Goal: Download file/media

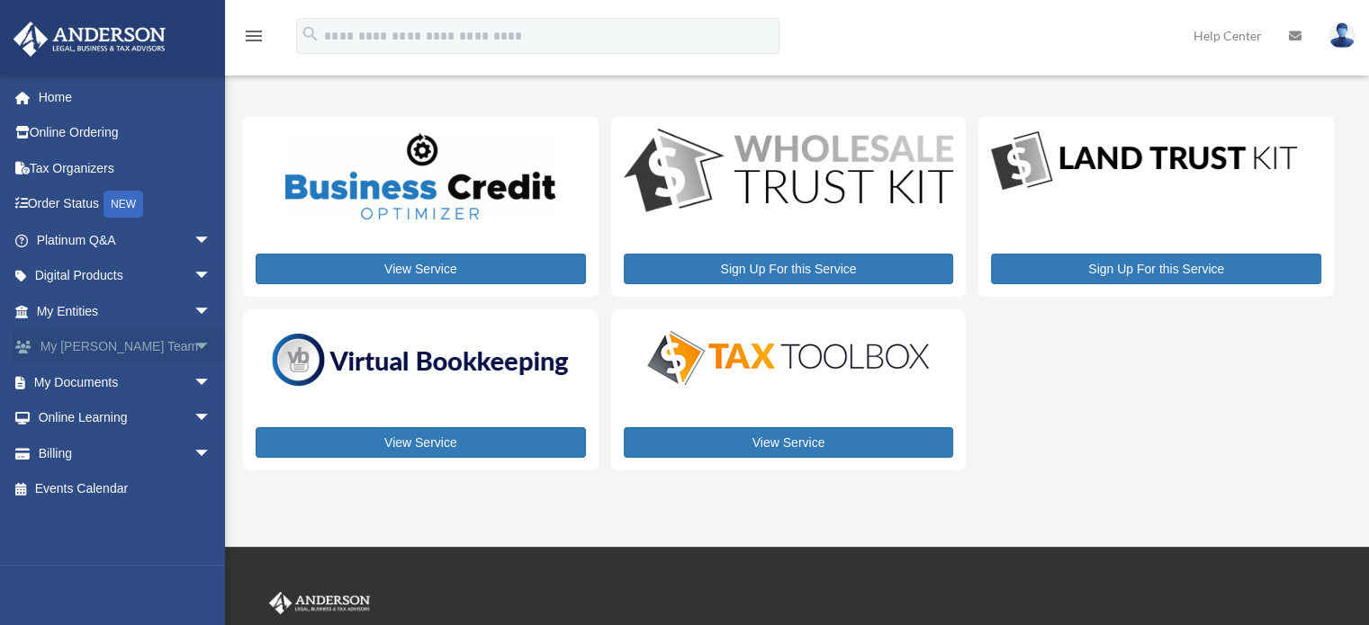
click at [193, 348] on span "arrow_drop_down" at bounding box center [211, 347] width 36 height 37
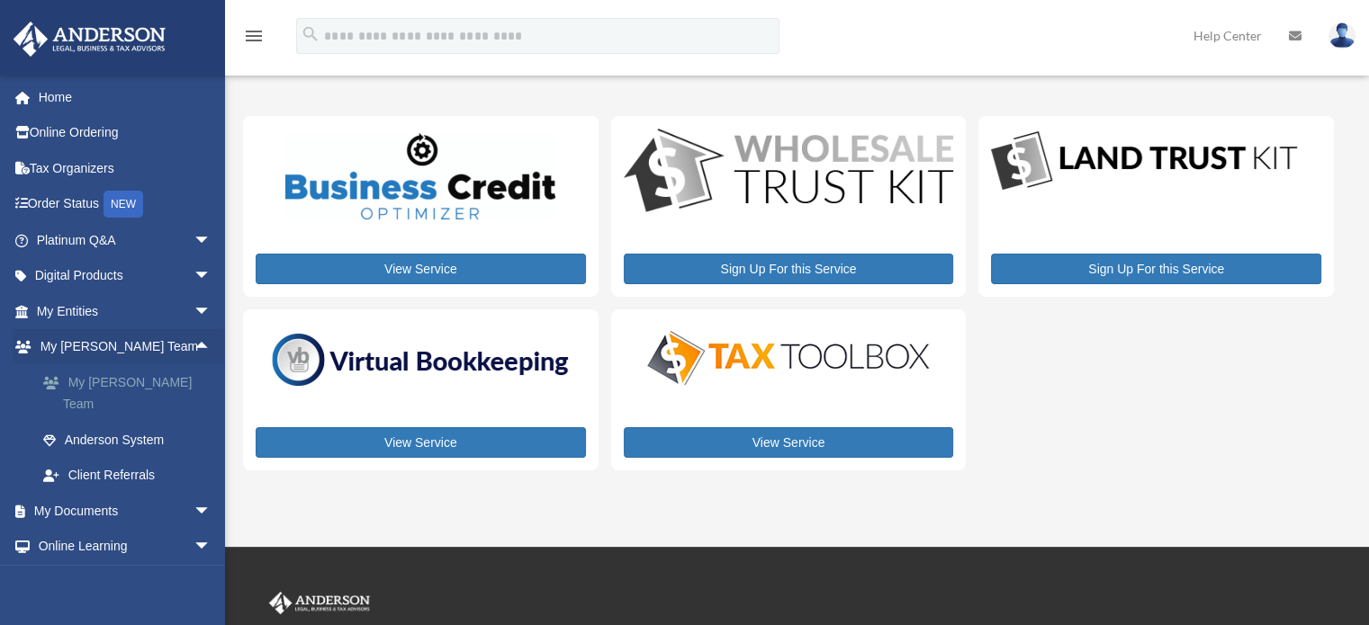
click at [157, 389] on link "My [PERSON_NAME] Team" at bounding box center [131, 393] width 213 height 58
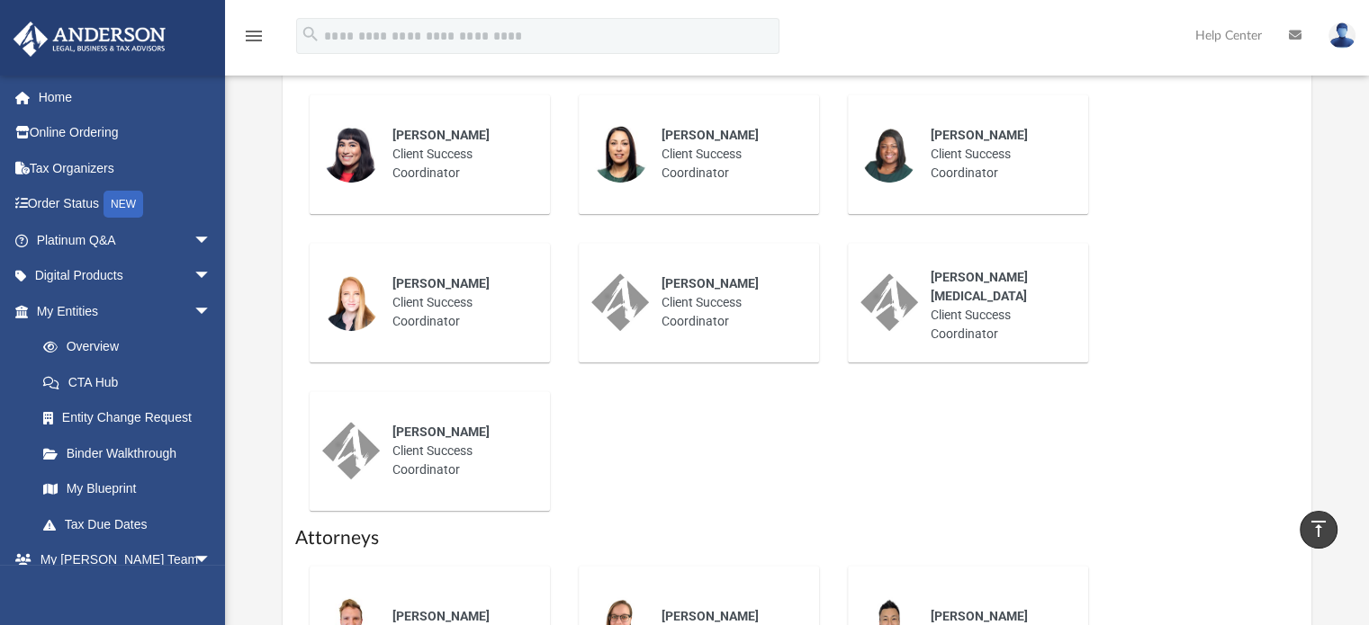
scroll to position [781, 0]
click at [970, 142] on span "[PERSON_NAME]" at bounding box center [979, 137] width 97 height 14
click at [950, 136] on span "Shaquina Williams" at bounding box center [979, 137] width 97 height 14
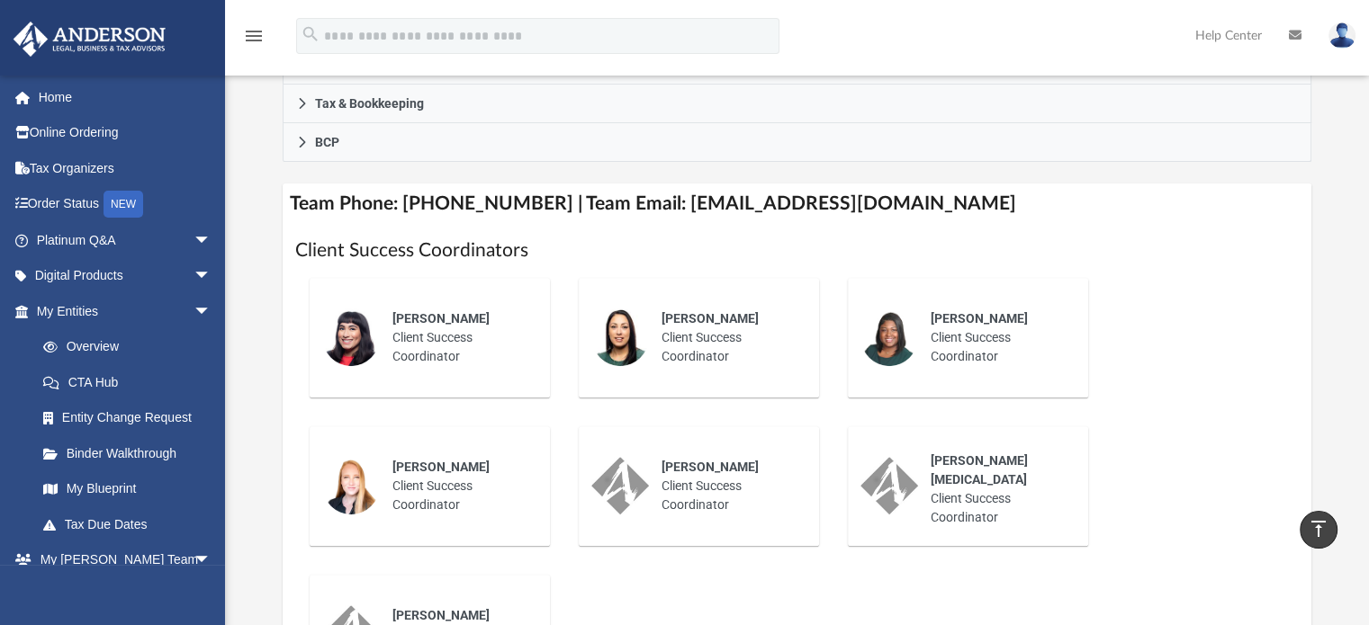
scroll to position [594, 0]
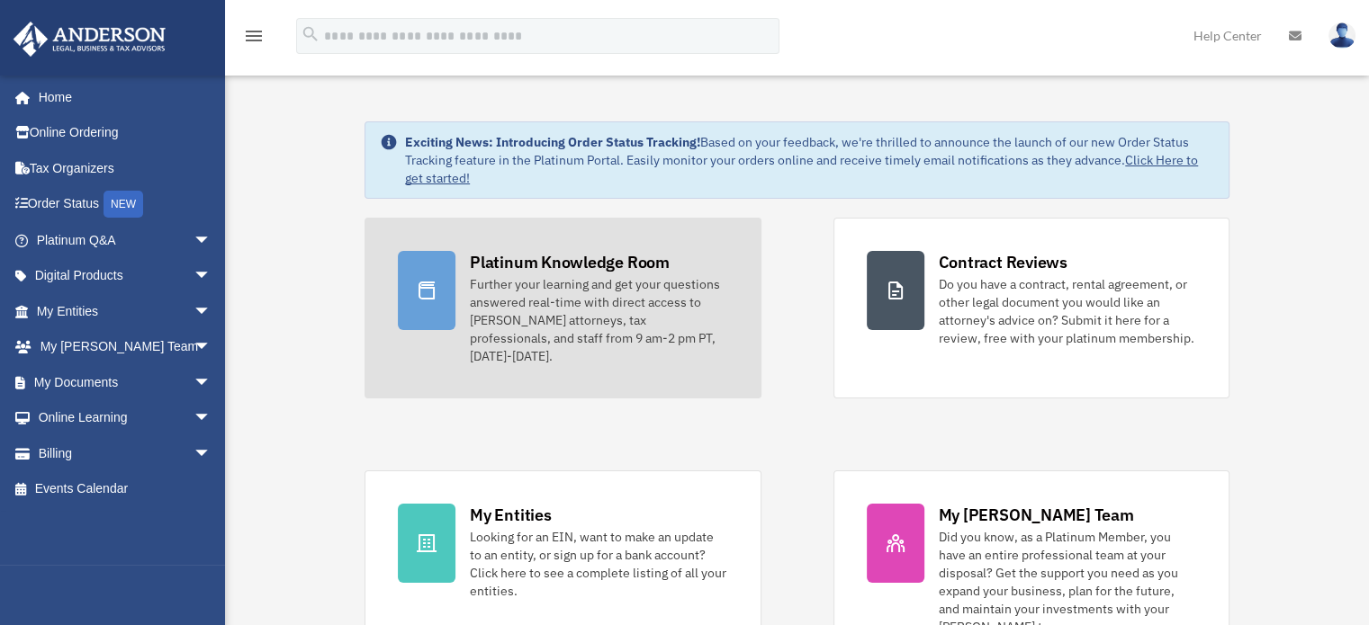
click at [515, 309] on div "Further your learning and get your questions answered real-time with direct acc…" at bounding box center [598, 320] width 257 height 90
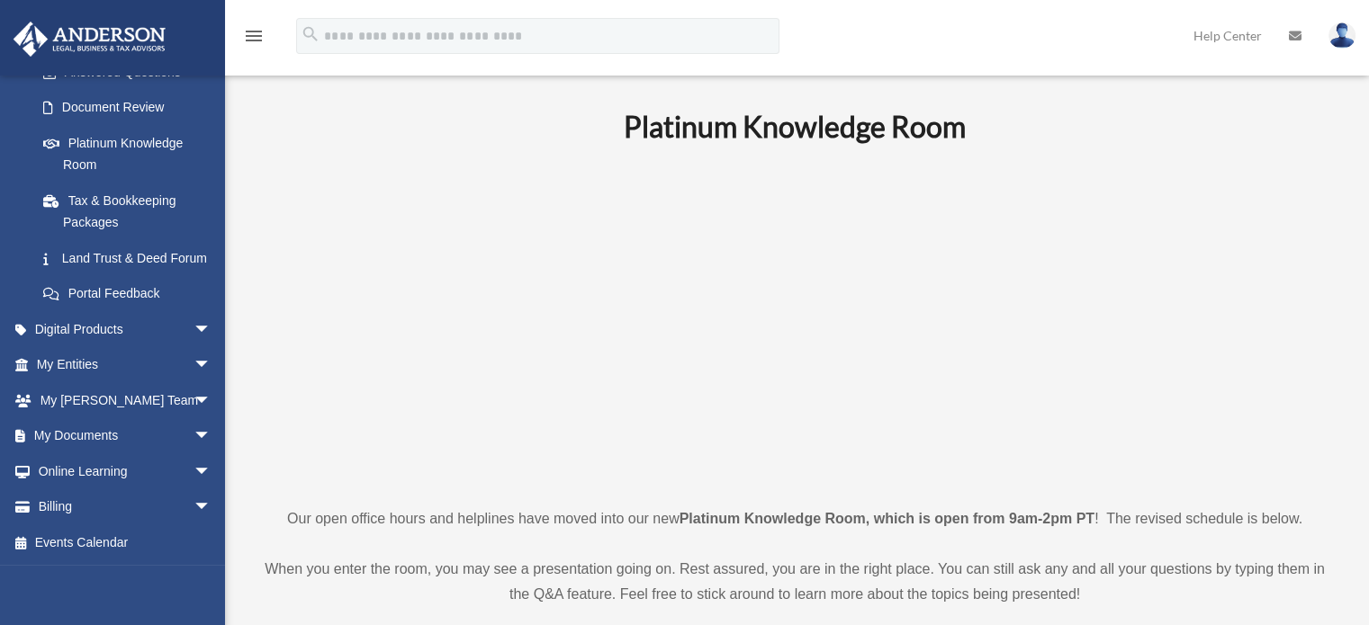
scroll to position [328, 0]
click at [193, 438] on span "arrow_drop_down" at bounding box center [211, 436] width 36 height 37
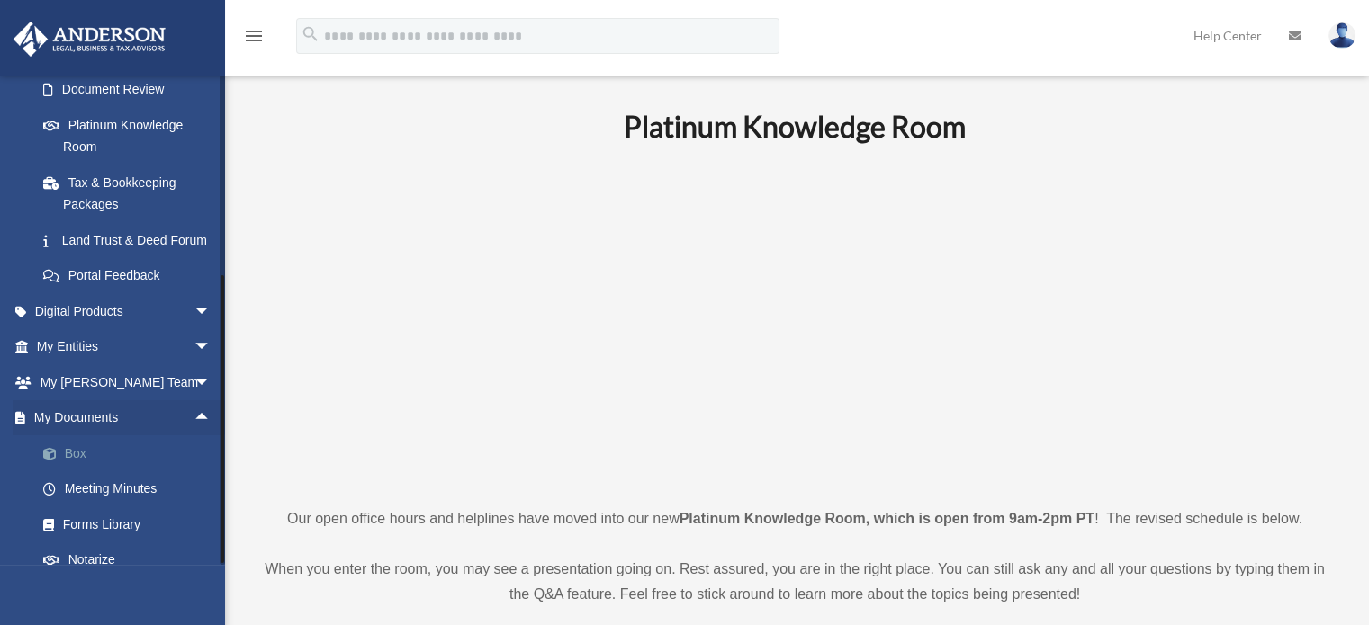
click at [69, 472] on link "Box" at bounding box center [131, 454] width 213 height 36
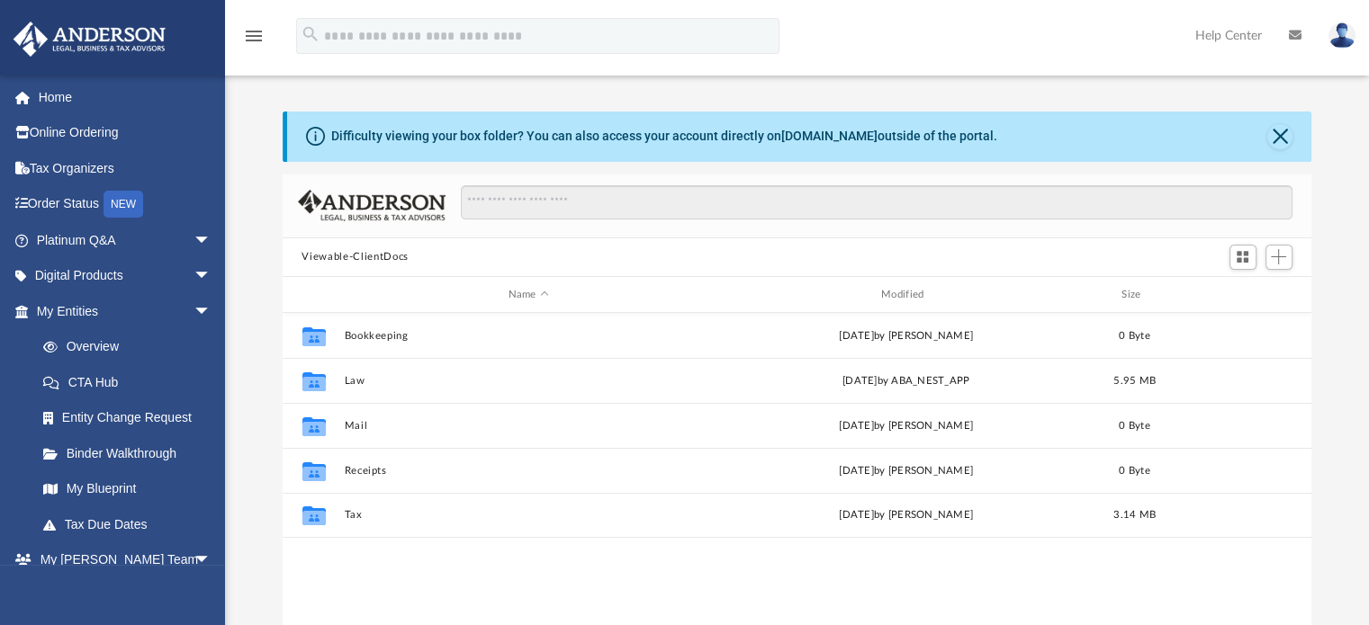
scroll to position [395, 1015]
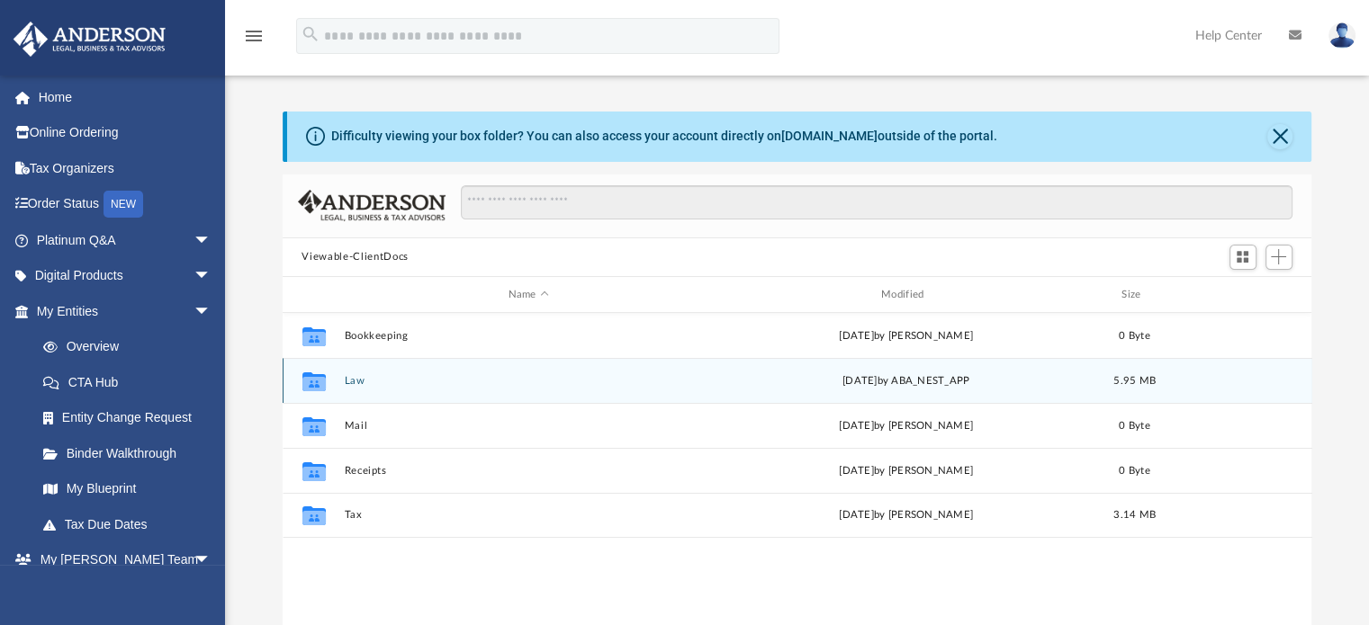
click at [313, 382] on icon "grid" at bounding box center [312, 384] width 23 height 14
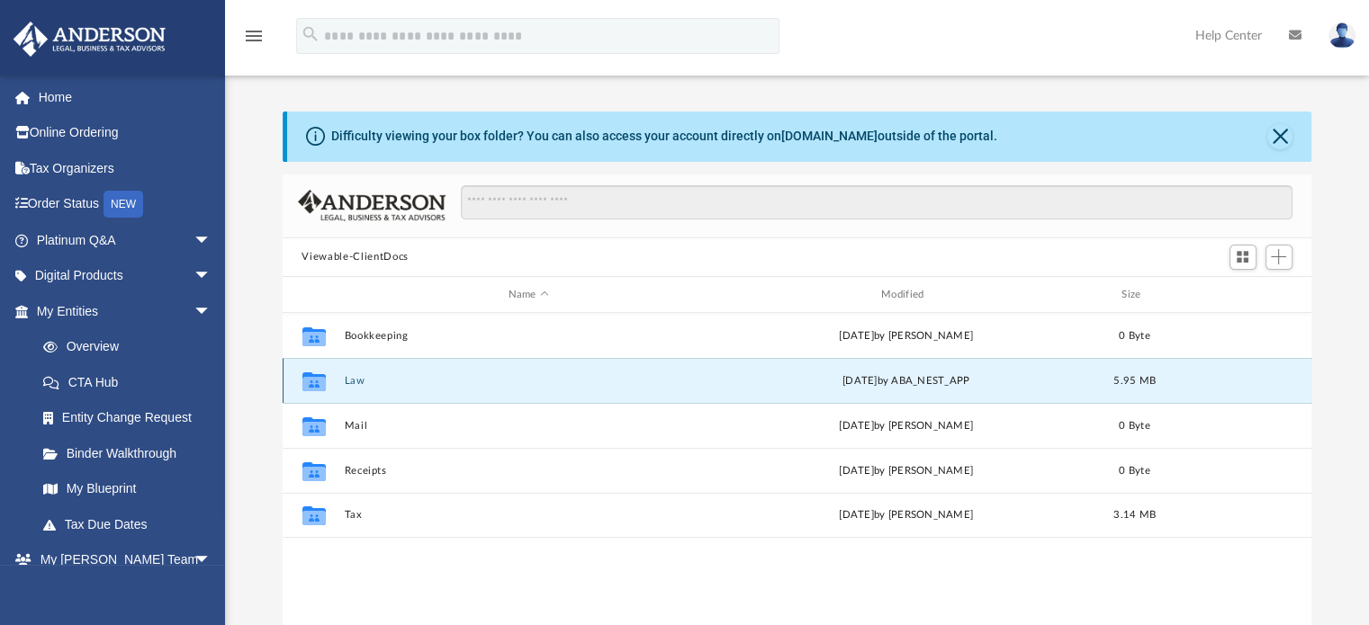
click at [313, 382] on icon "grid" at bounding box center [312, 384] width 23 height 14
click at [354, 376] on button "Law" at bounding box center [528, 381] width 369 height 12
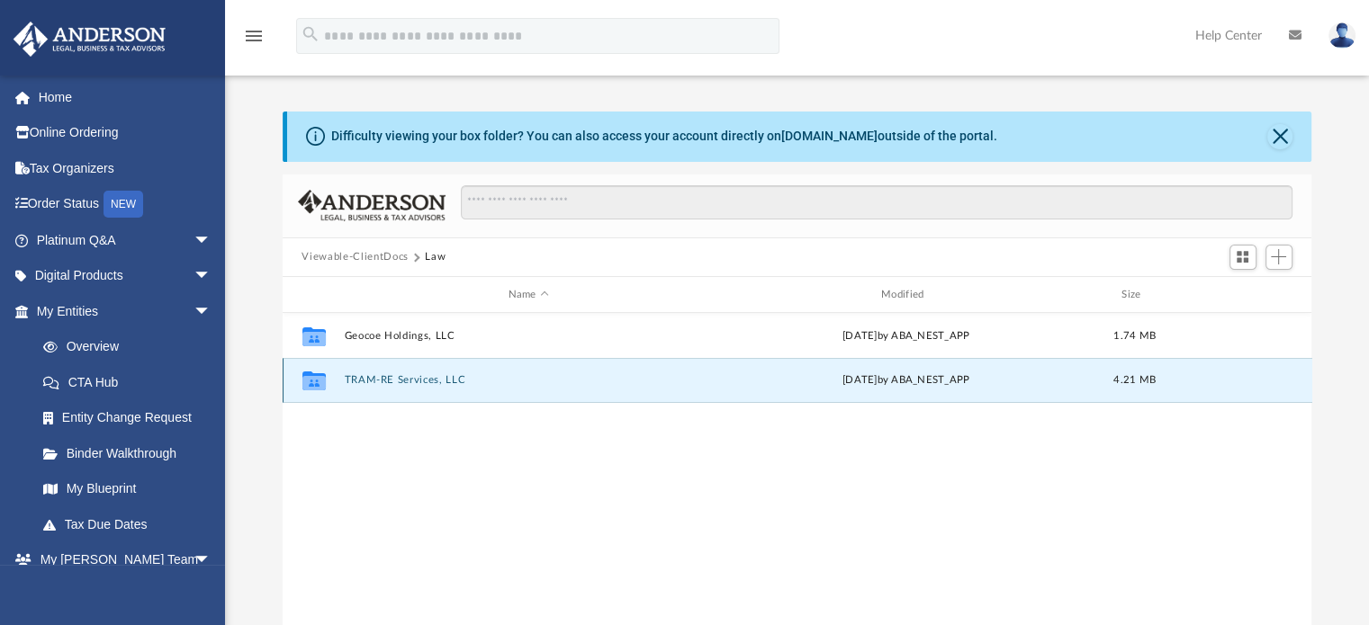
click at [418, 379] on button "TRAM-RE Services, LLC" at bounding box center [528, 381] width 369 height 12
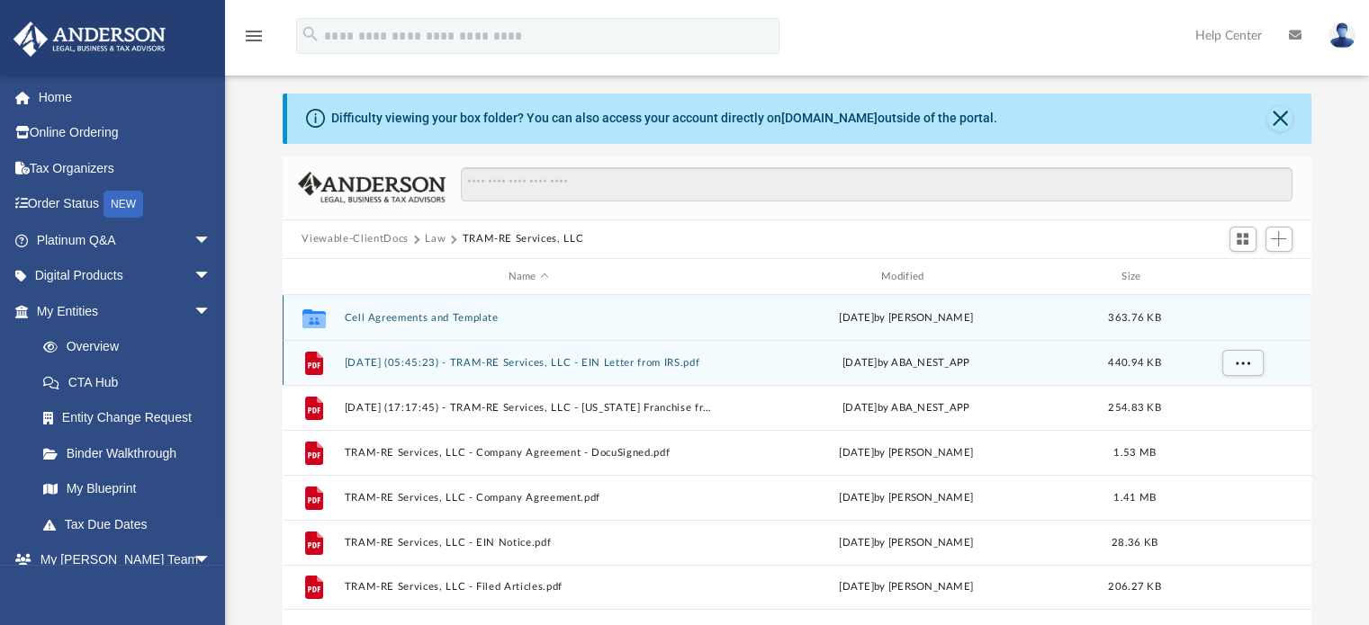
scroll to position [22, 0]
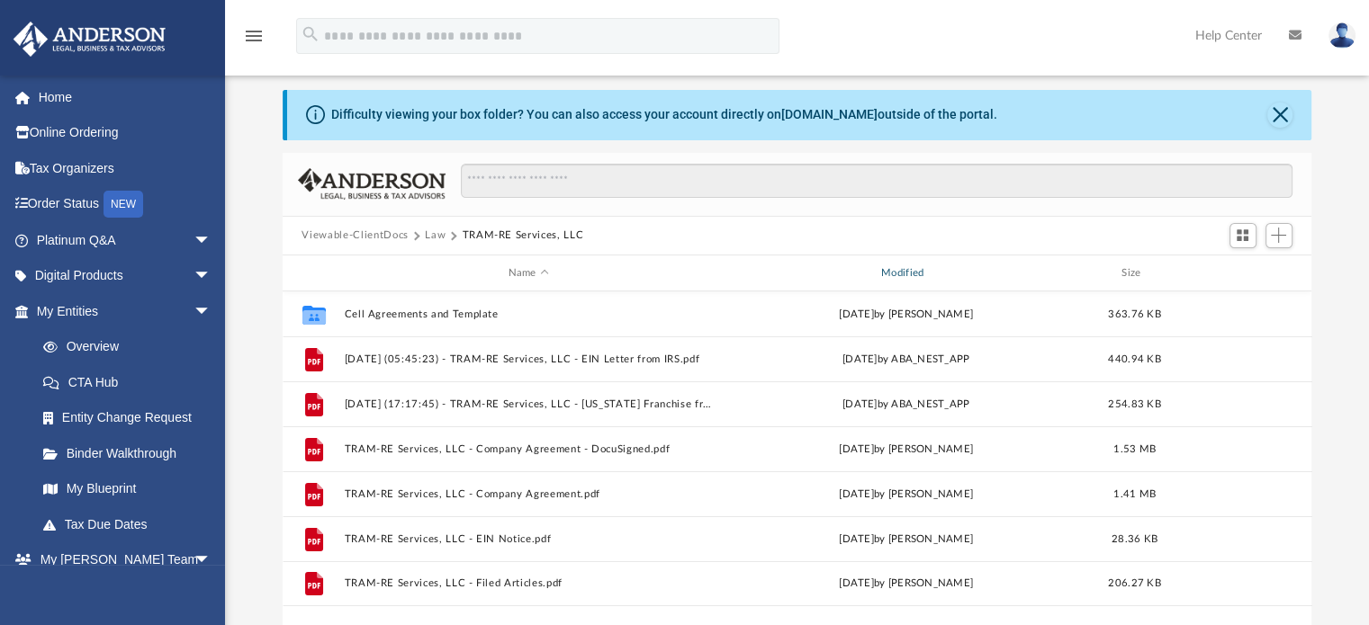
click at [913, 274] on div "Modified" at bounding box center [906, 273] width 370 height 16
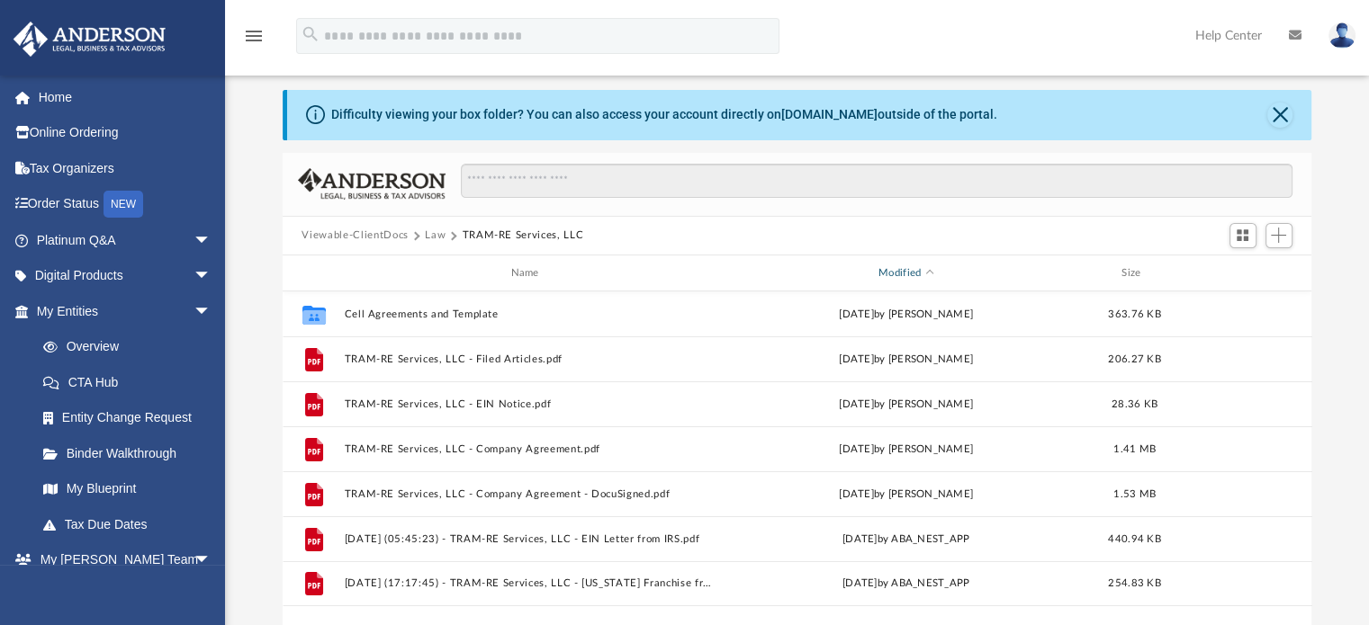
click at [891, 269] on div "Modified" at bounding box center [906, 273] width 370 height 16
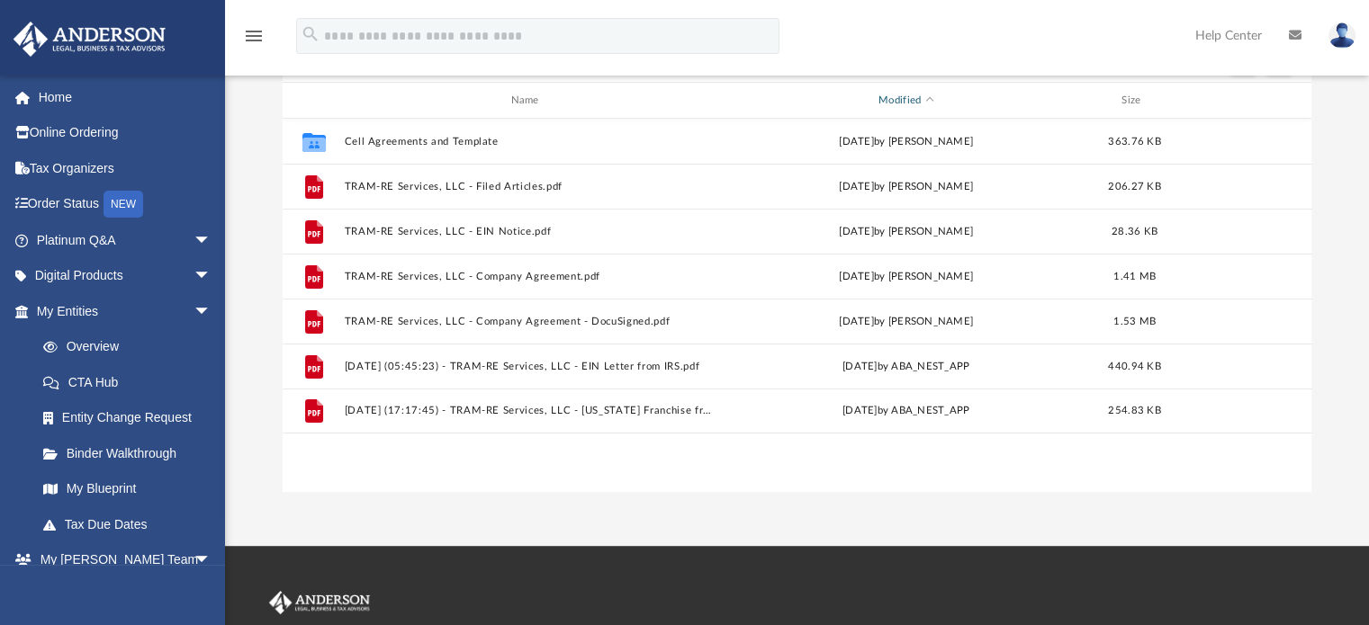
scroll to position [195, 0]
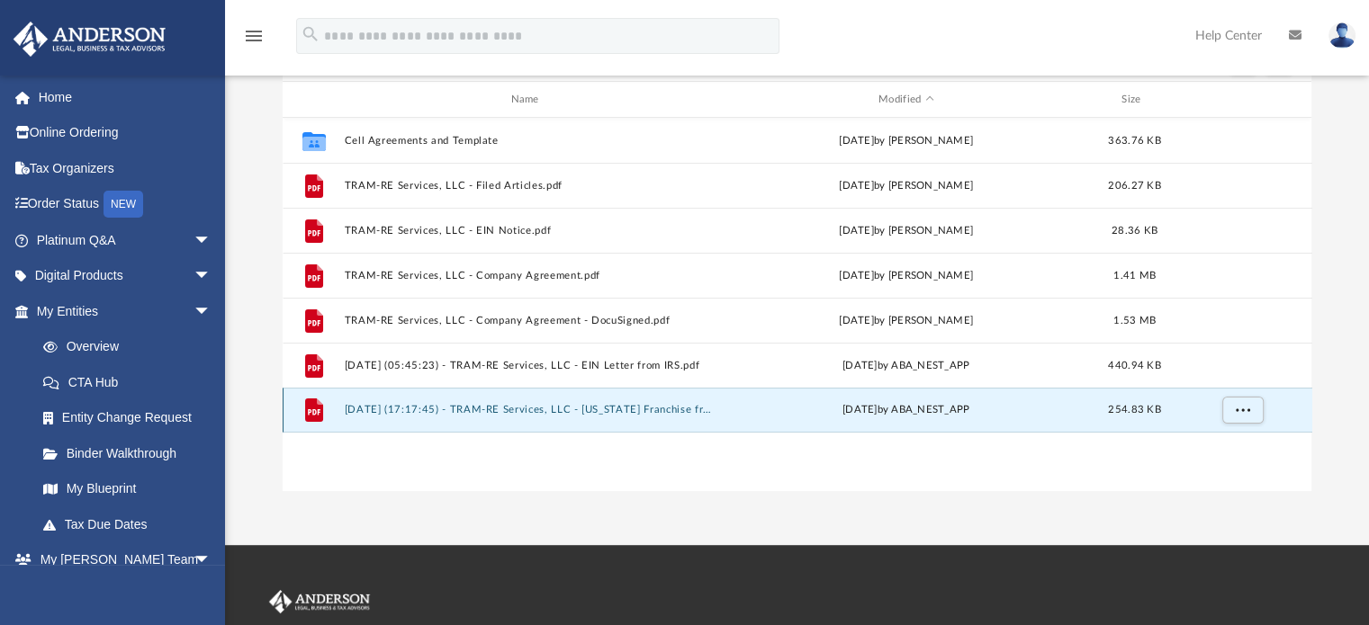
click at [377, 409] on button "2025.08.20 (17:17:45) - TRAM-RE Services, LLC - Texas Franchise from Texas Comp…" at bounding box center [528, 411] width 369 height 12
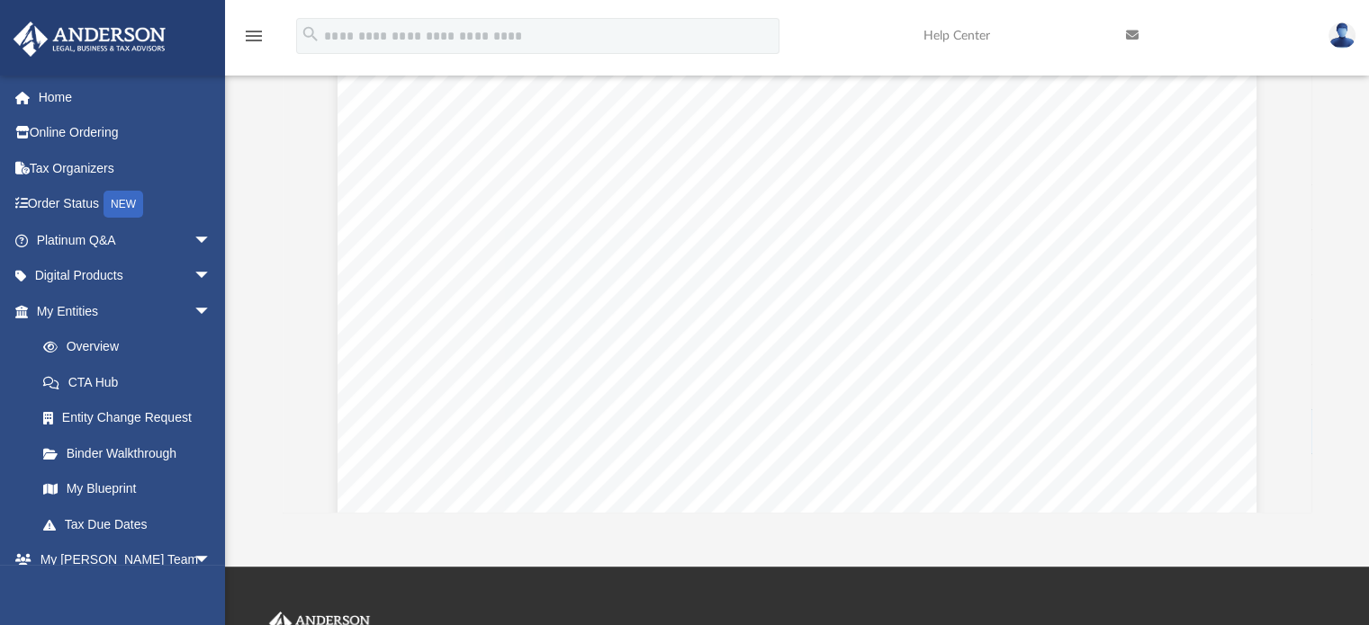
scroll to position [743, 0]
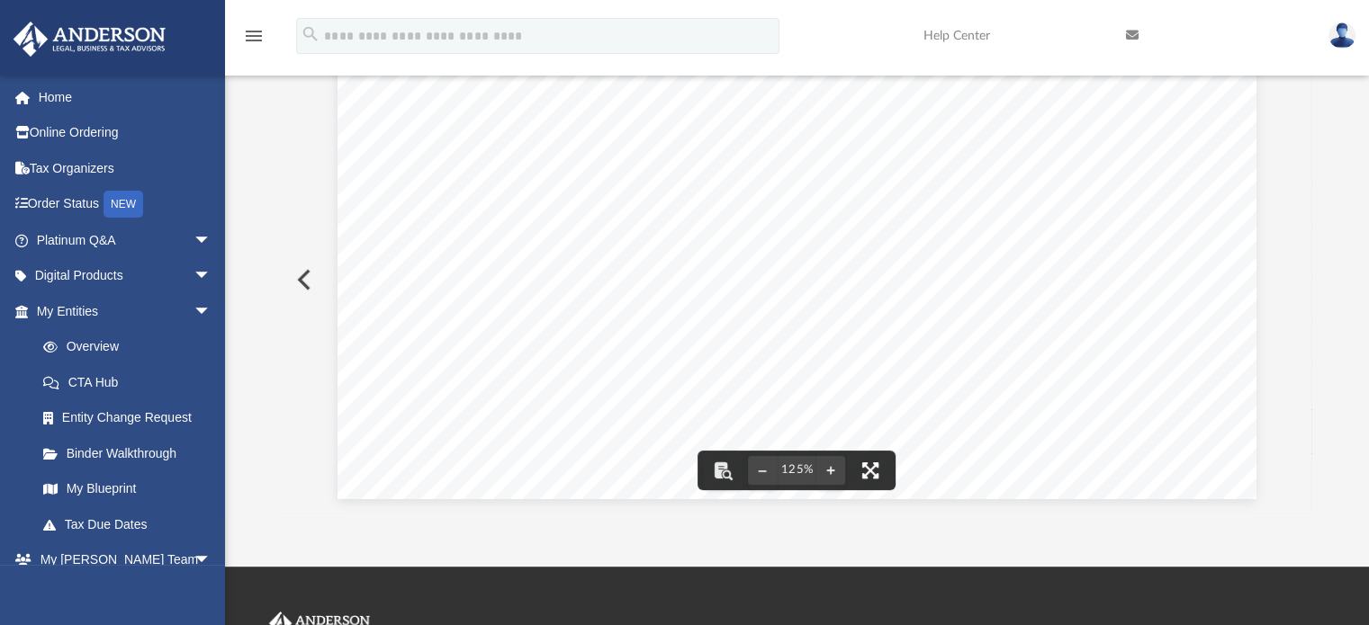
click at [877, 462] on button "File preview" at bounding box center [870, 471] width 40 height 40
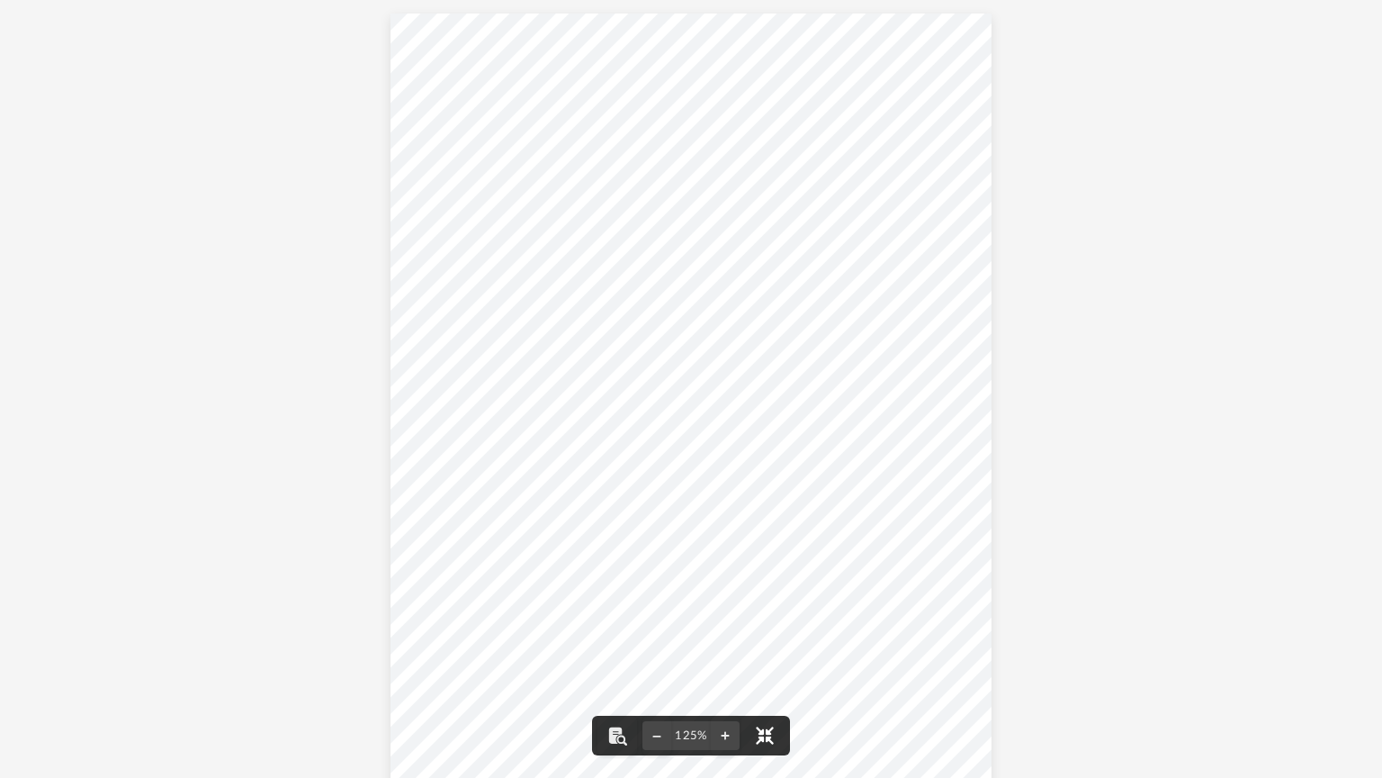
scroll to position [395, 1028]
click at [1304, 322] on div "Document Viewer" at bounding box center [691, 400] width 1382 height 800
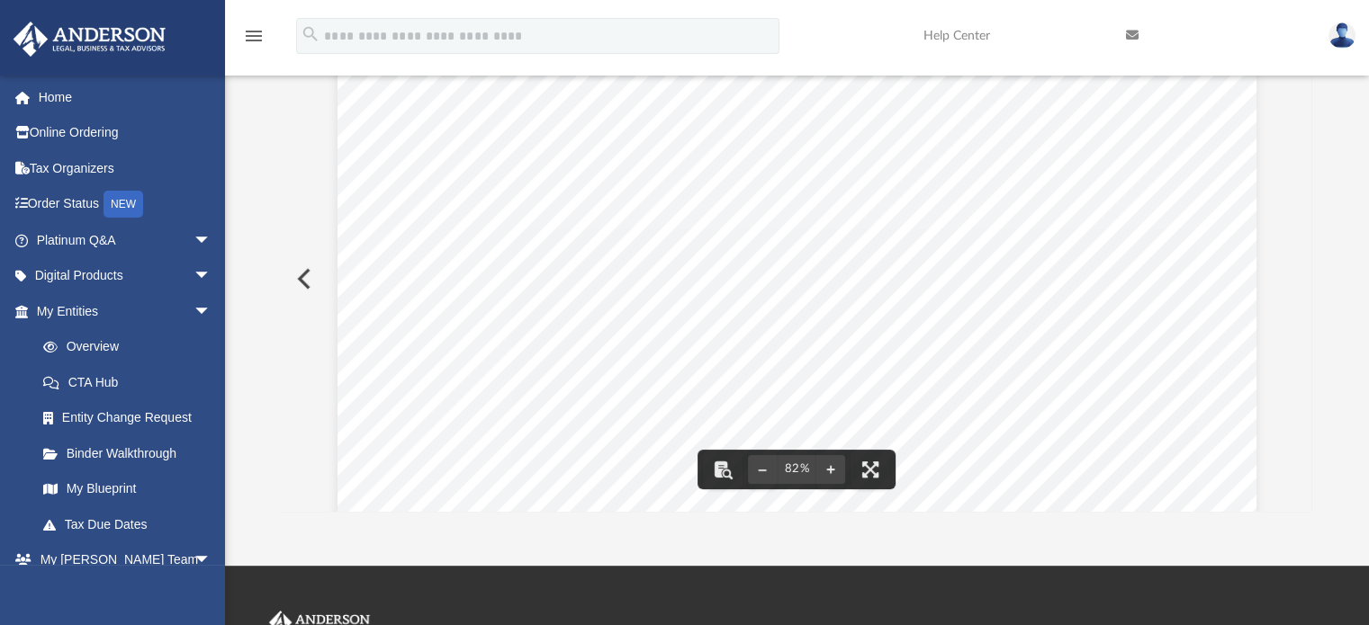
scroll to position [395, 1015]
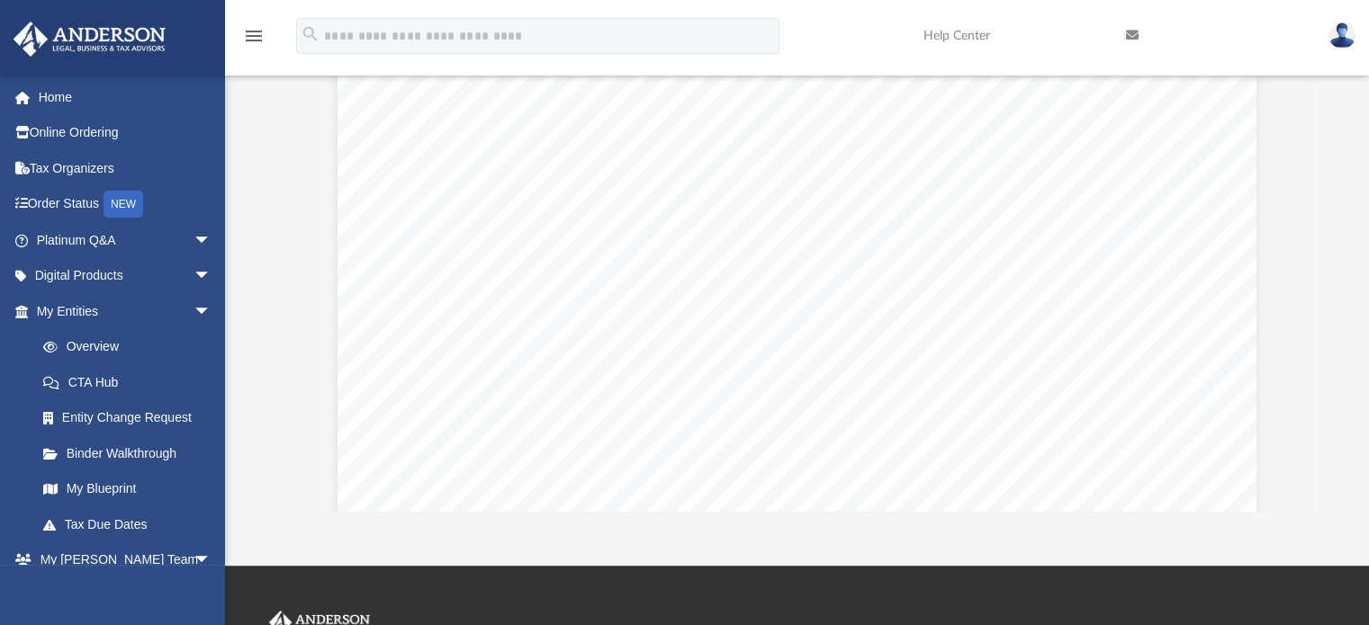
click at [1110, 544] on div "App doroathome2012@gmail.com Sign Out doroathome2012@gmail.com Home Online Orde…" at bounding box center [684, 195] width 1369 height 741
click at [259, 33] on icon "menu" at bounding box center [254, 36] width 22 height 22
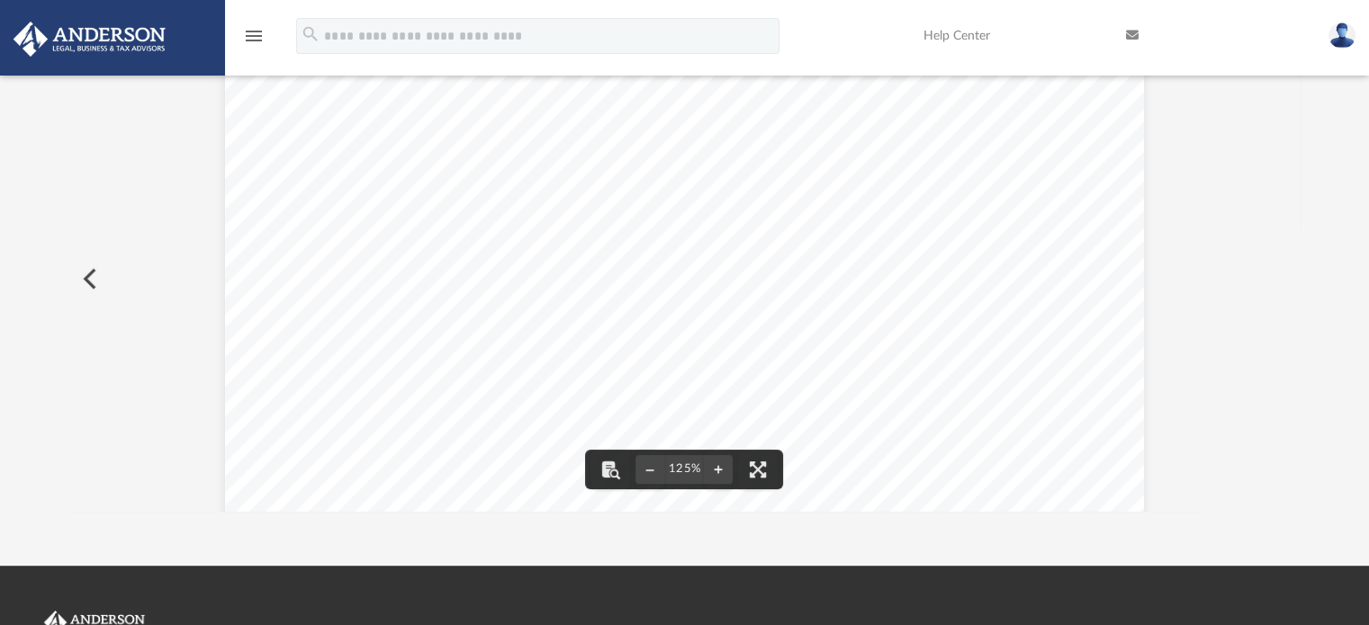
scroll to position [395, 1218]
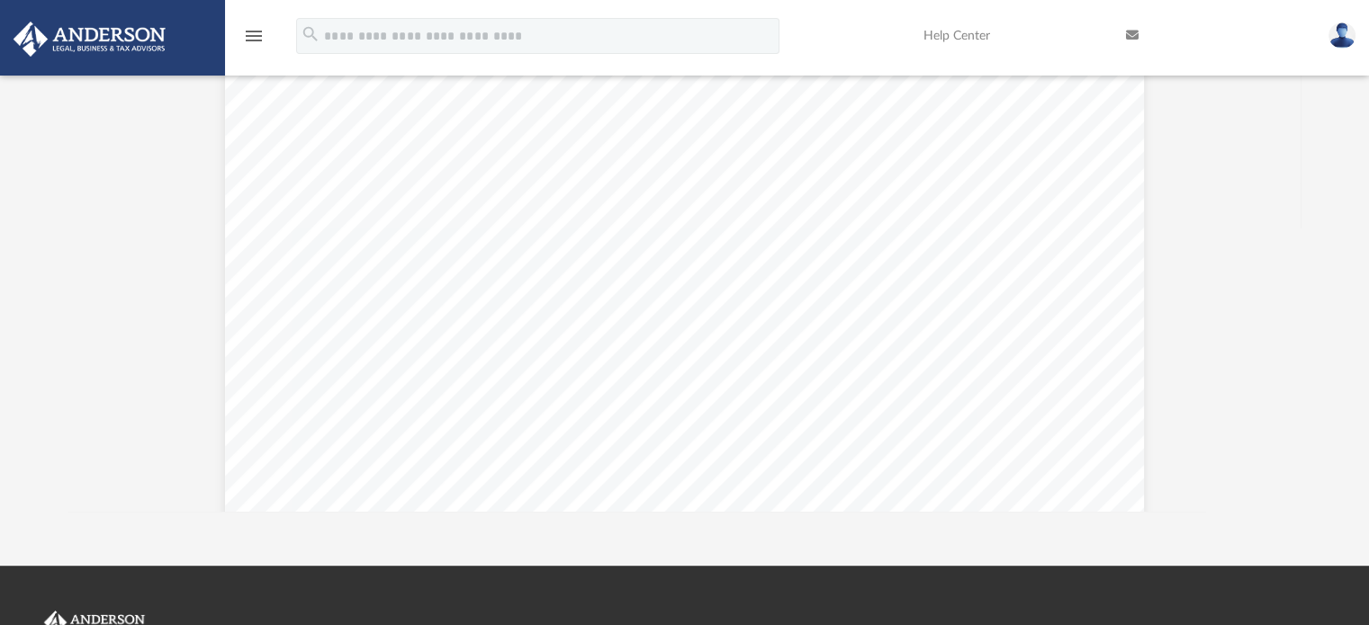
click at [259, 33] on icon "menu" at bounding box center [254, 36] width 22 height 22
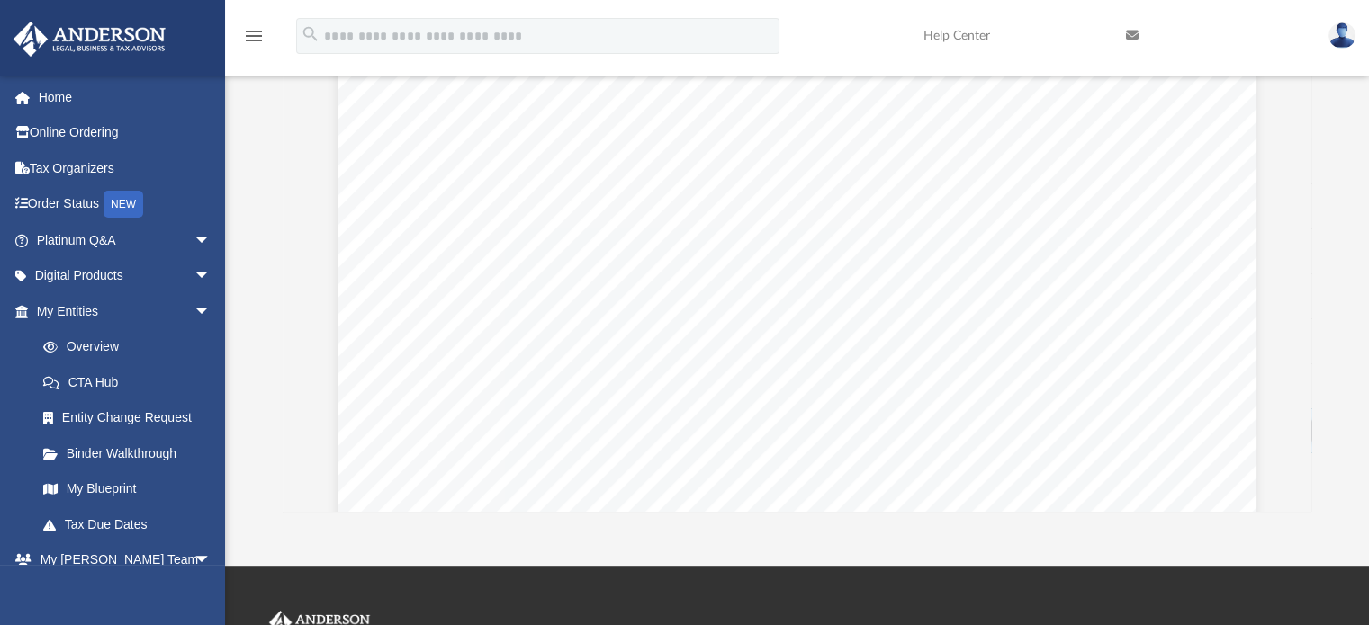
scroll to position [395, 1015]
click at [259, 33] on icon "menu" at bounding box center [254, 36] width 22 height 22
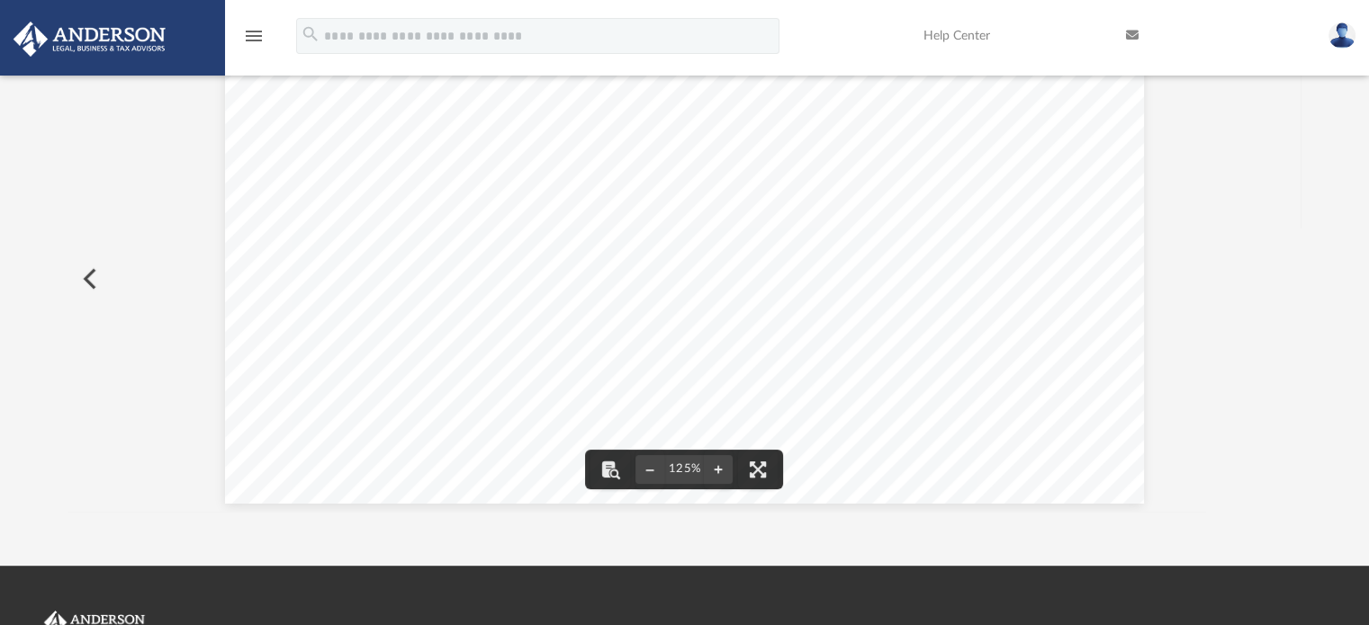
scroll to position [743, 0]
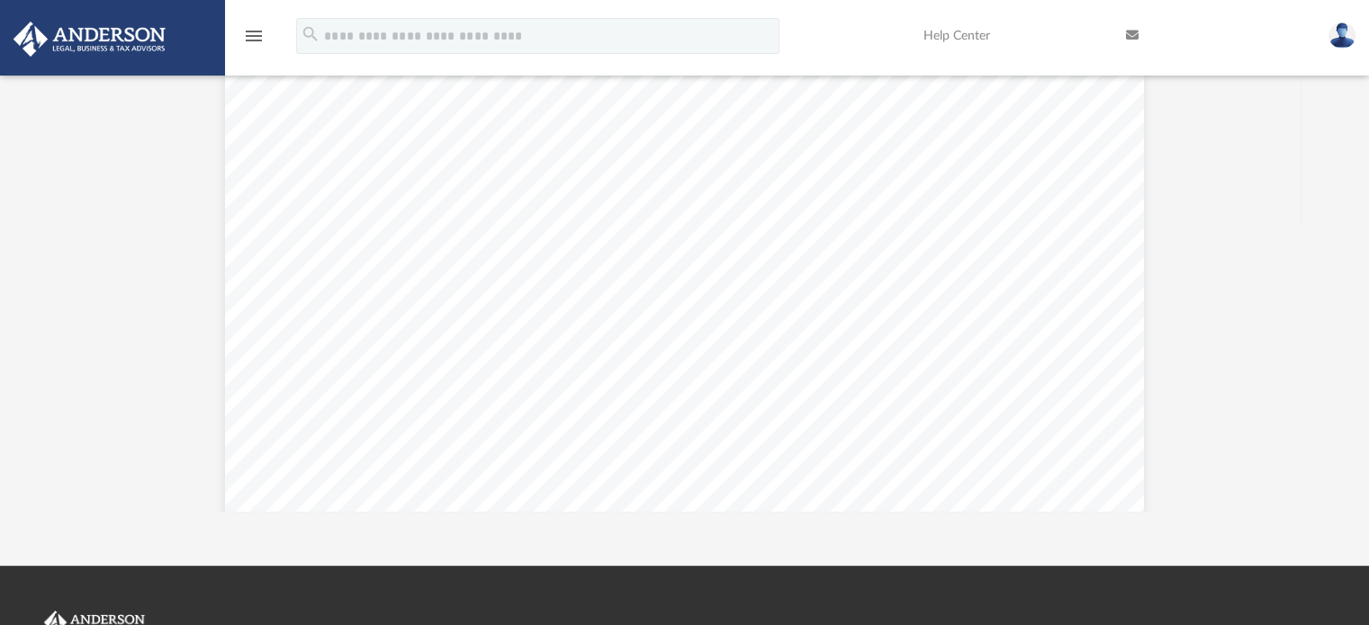
click at [253, 42] on icon "menu" at bounding box center [254, 36] width 22 height 22
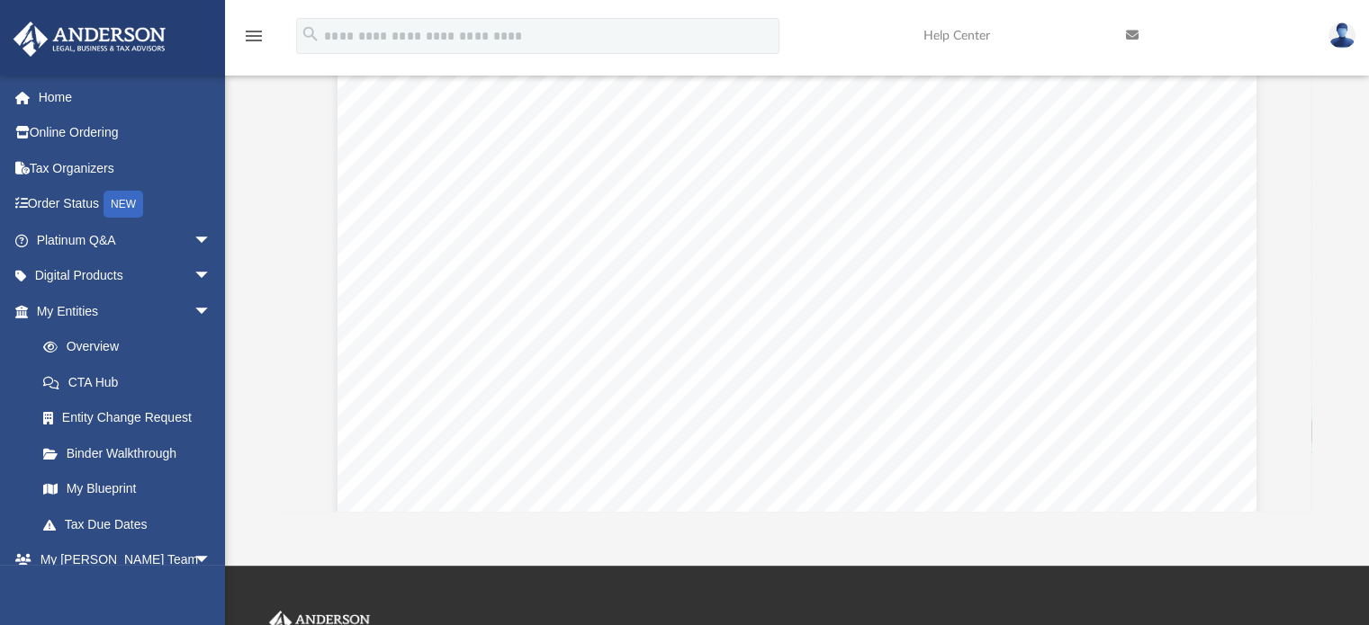
scroll to position [14, 14]
click at [962, 37] on link "Help Center" at bounding box center [1011, 35] width 202 height 71
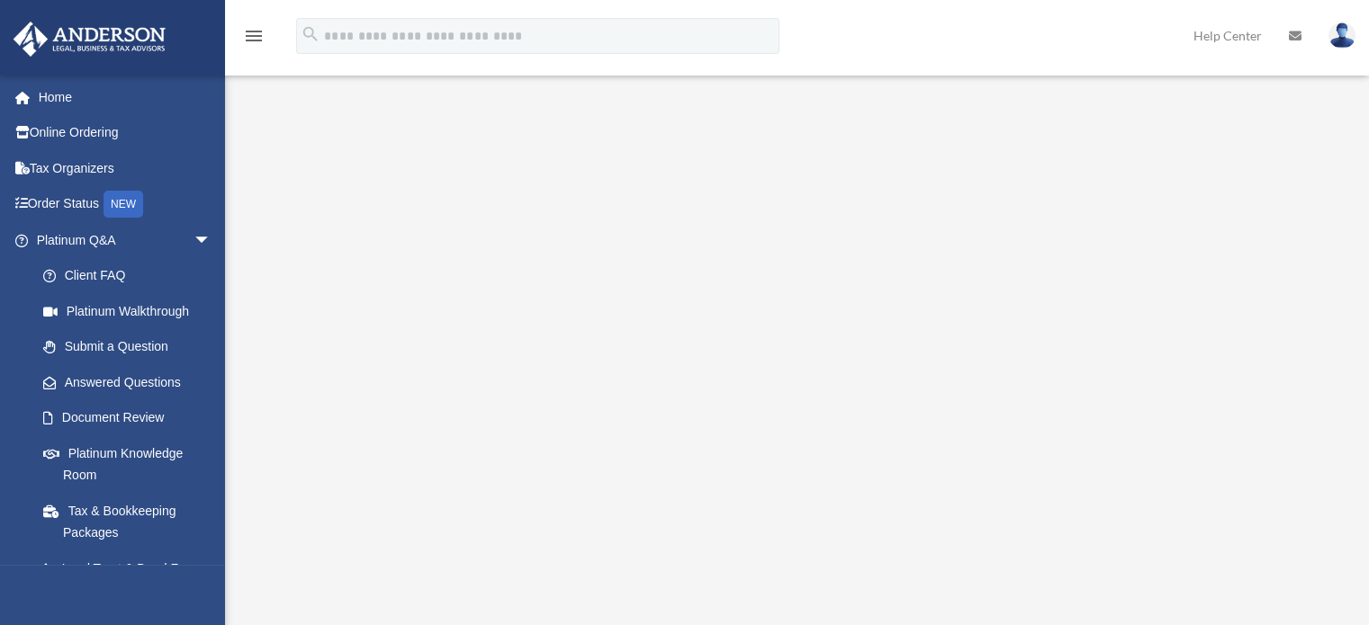
click at [1349, 31] on img at bounding box center [1341, 35] width 27 height 26
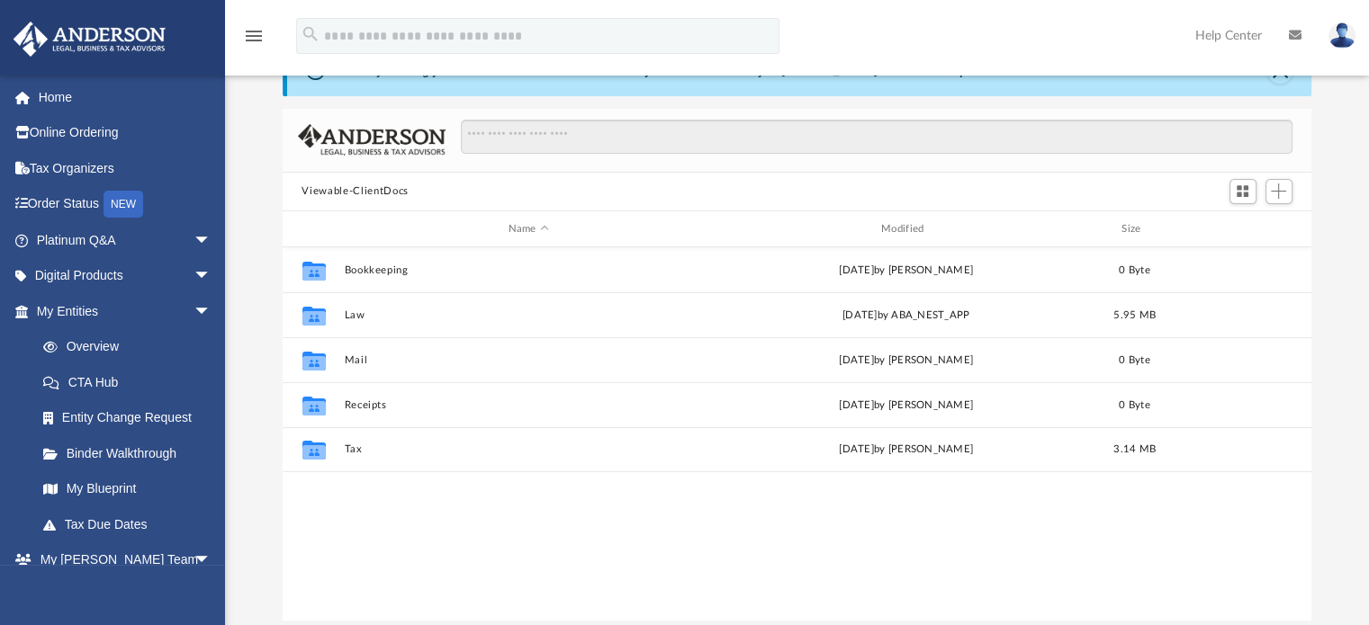
scroll to position [395, 1015]
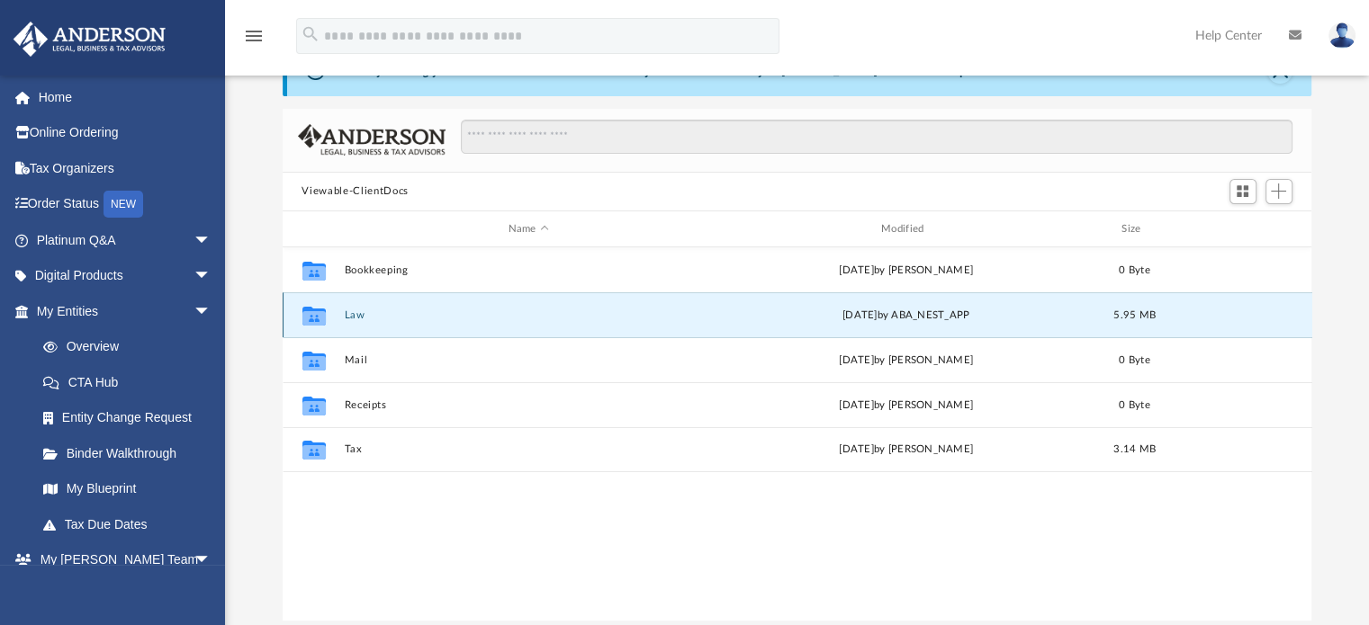
click at [352, 319] on button "Law" at bounding box center [528, 316] width 369 height 12
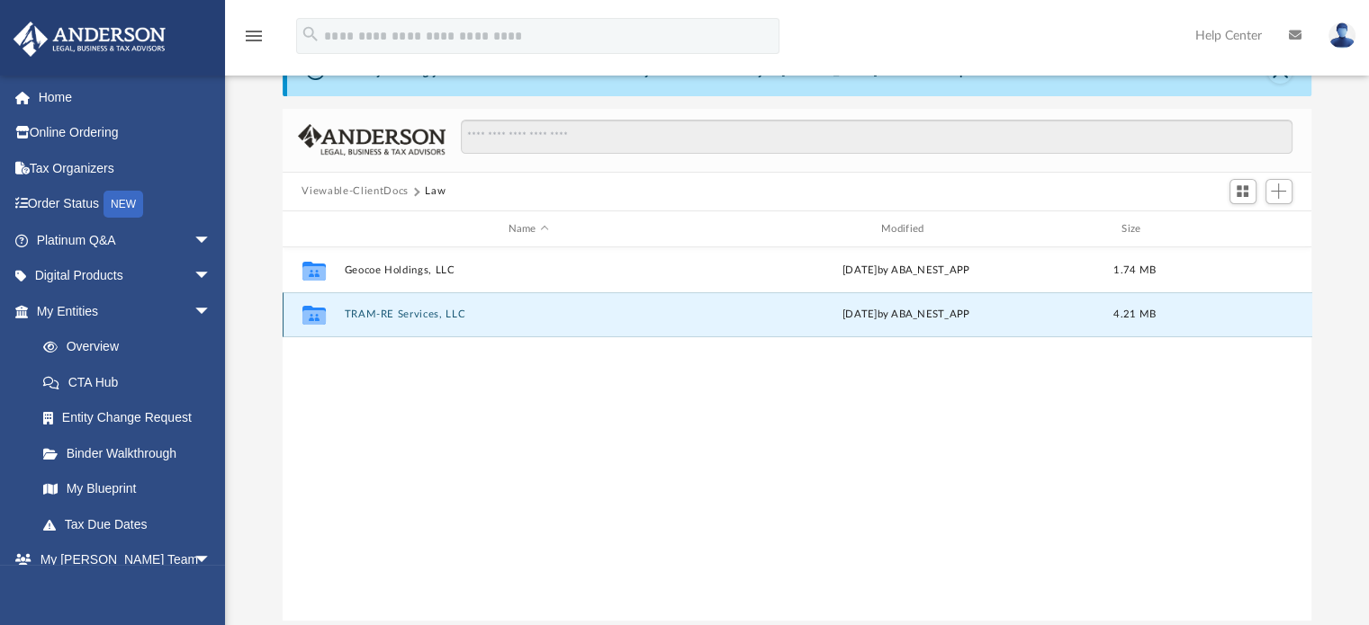
click at [352, 319] on button "TRAM-RE Services, LLC" at bounding box center [528, 316] width 369 height 12
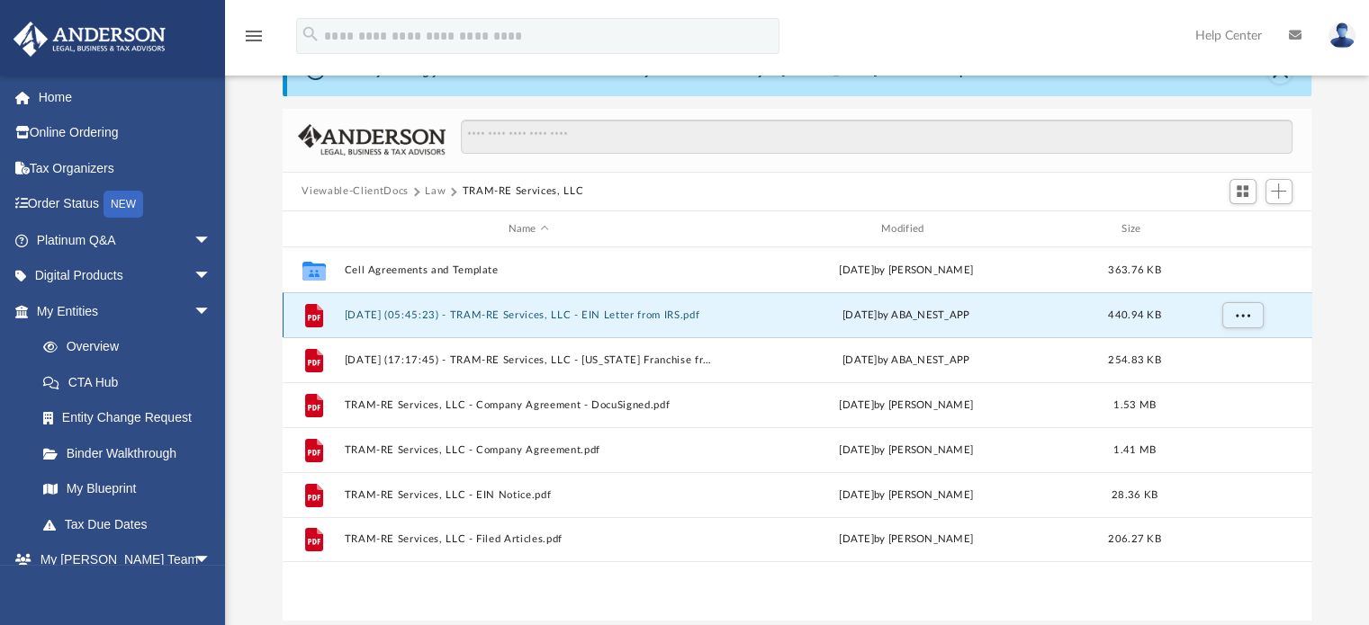
click at [603, 311] on button "2025.08.12 (05:45:23) - TRAM-RE Services, LLC - EIN Letter from IRS.pdf" at bounding box center [528, 316] width 369 height 12
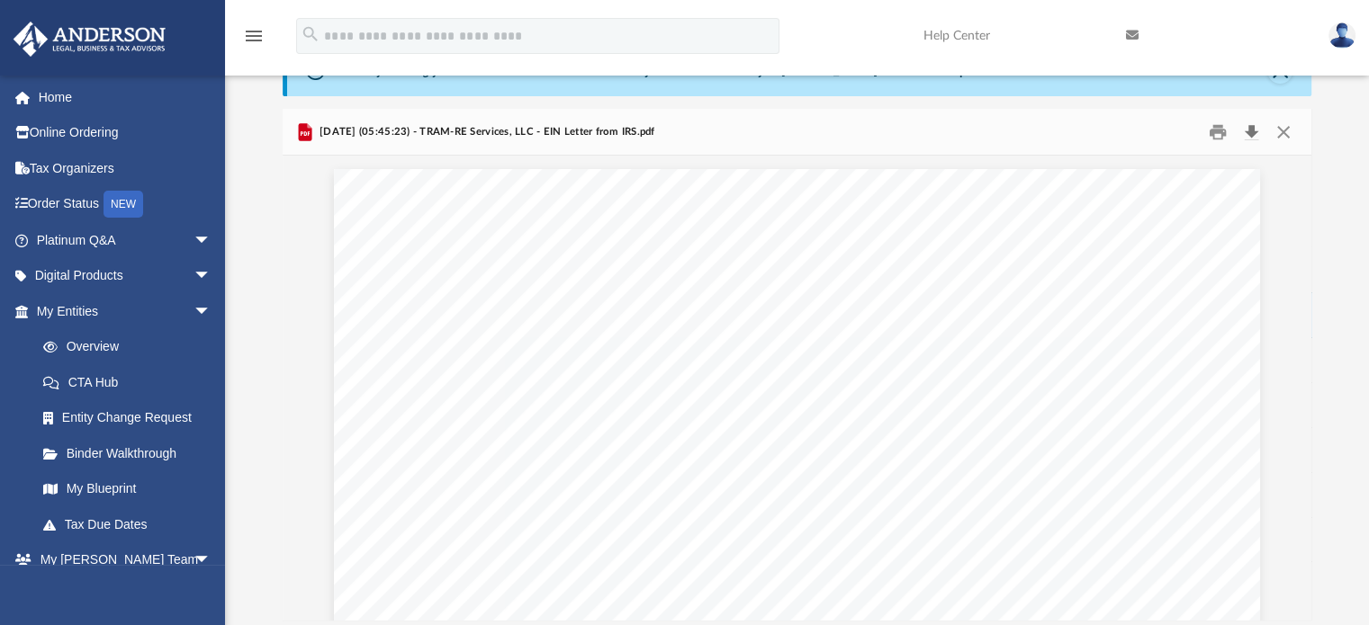
click at [1252, 128] on button "Download" at bounding box center [1252, 132] width 32 height 28
click at [1280, 133] on button "Close" at bounding box center [1283, 132] width 32 height 28
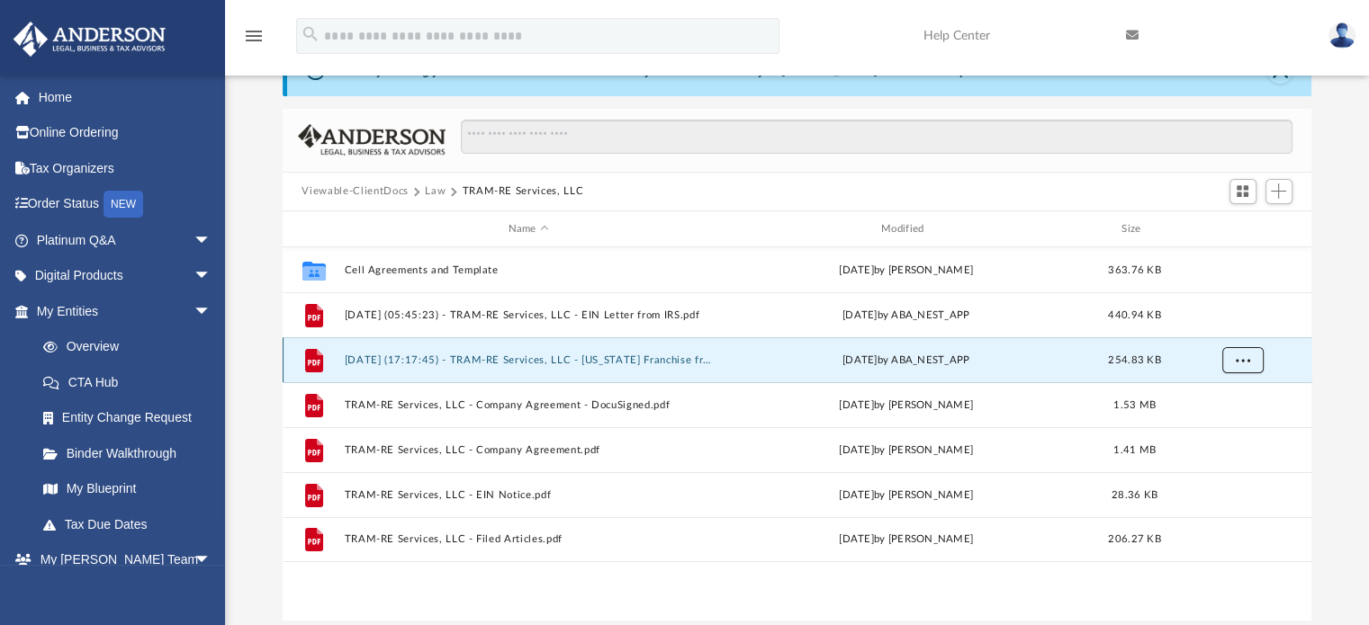
click at [1249, 356] on button "More options" at bounding box center [1241, 360] width 41 height 27
click at [1245, 424] on li "Download" at bounding box center [1226, 425] width 52 height 19
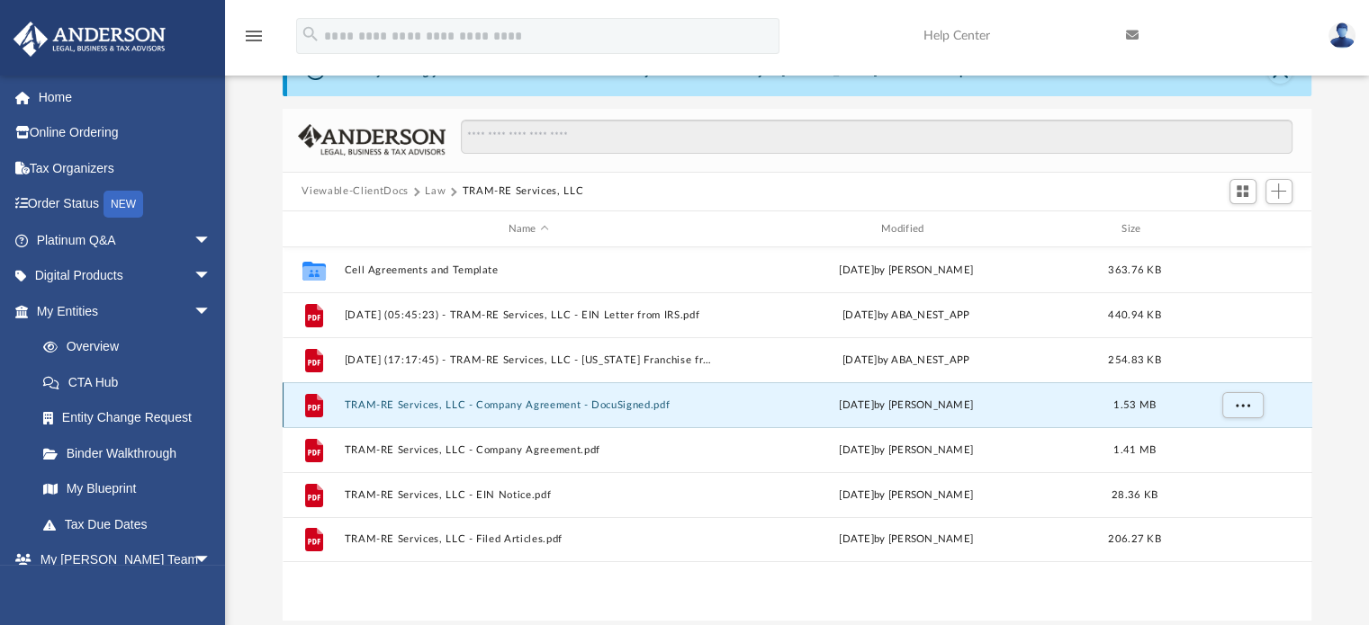
click at [588, 406] on button "TRAM-RE Services, LLC - Company Agreement - DocuSigned.pdf" at bounding box center [528, 406] width 369 height 12
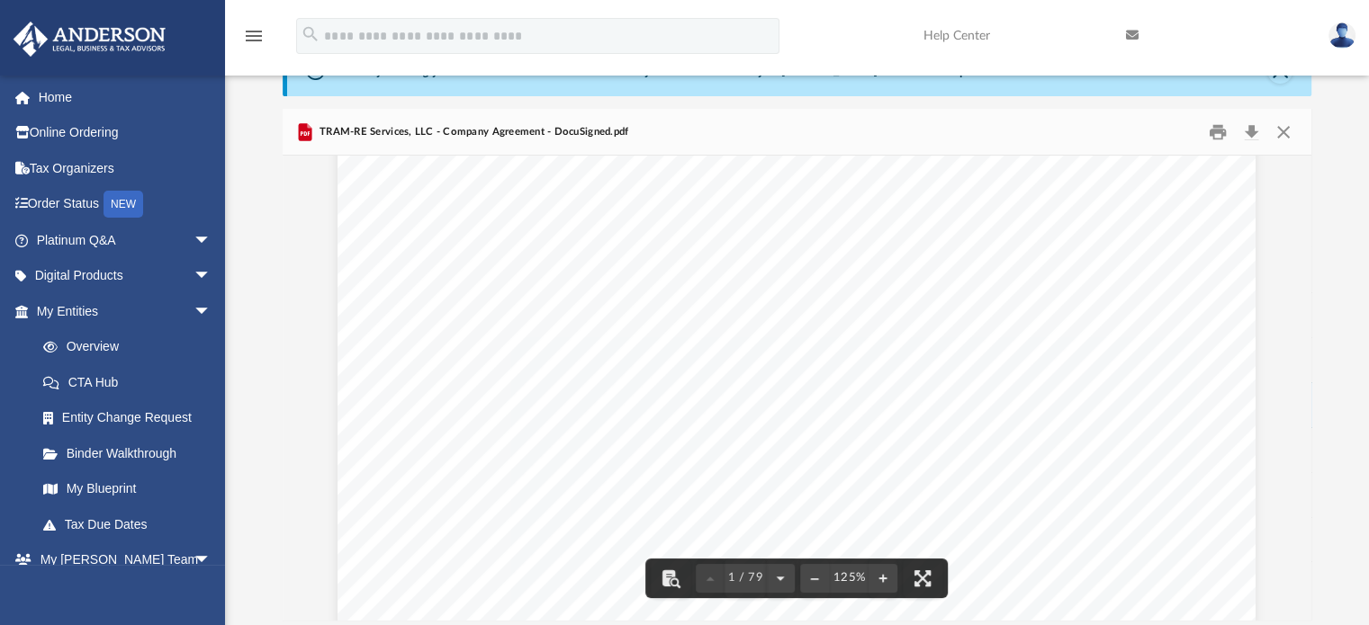
scroll to position [184, 0]
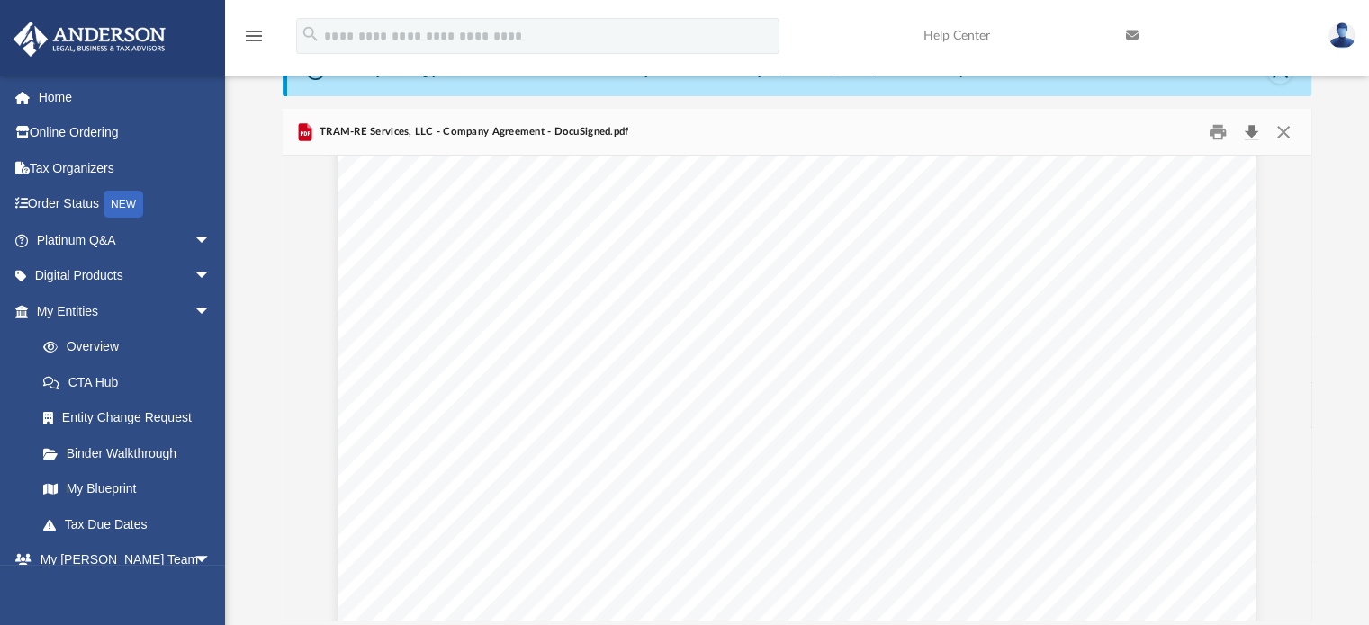
click at [1256, 132] on button "Download" at bounding box center [1252, 132] width 32 height 28
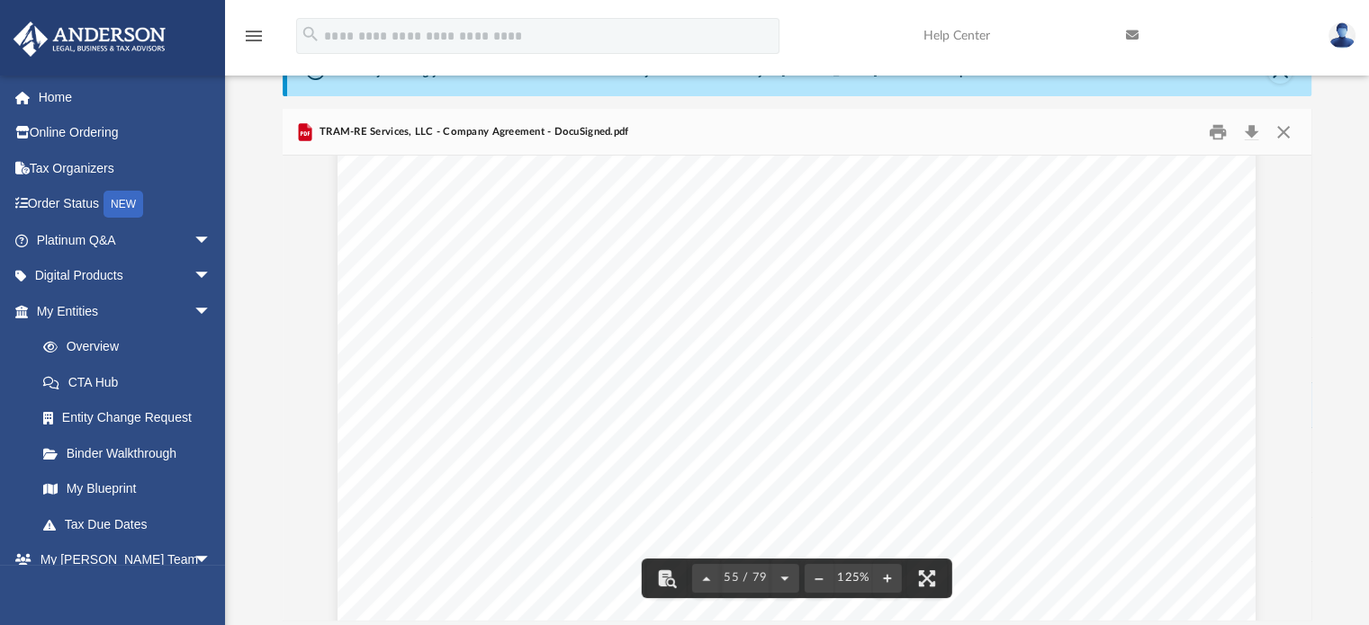
scroll to position [65900, 0]
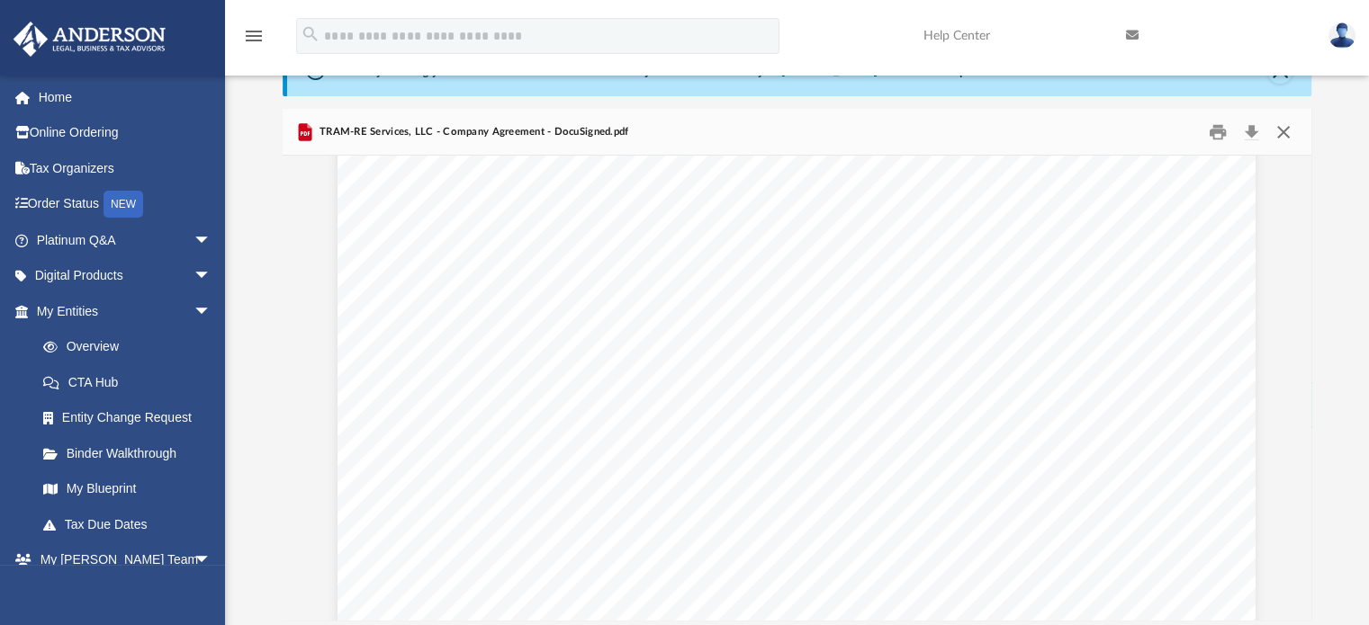
click at [1289, 135] on button "Close" at bounding box center [1283, 132] width 32 height 28
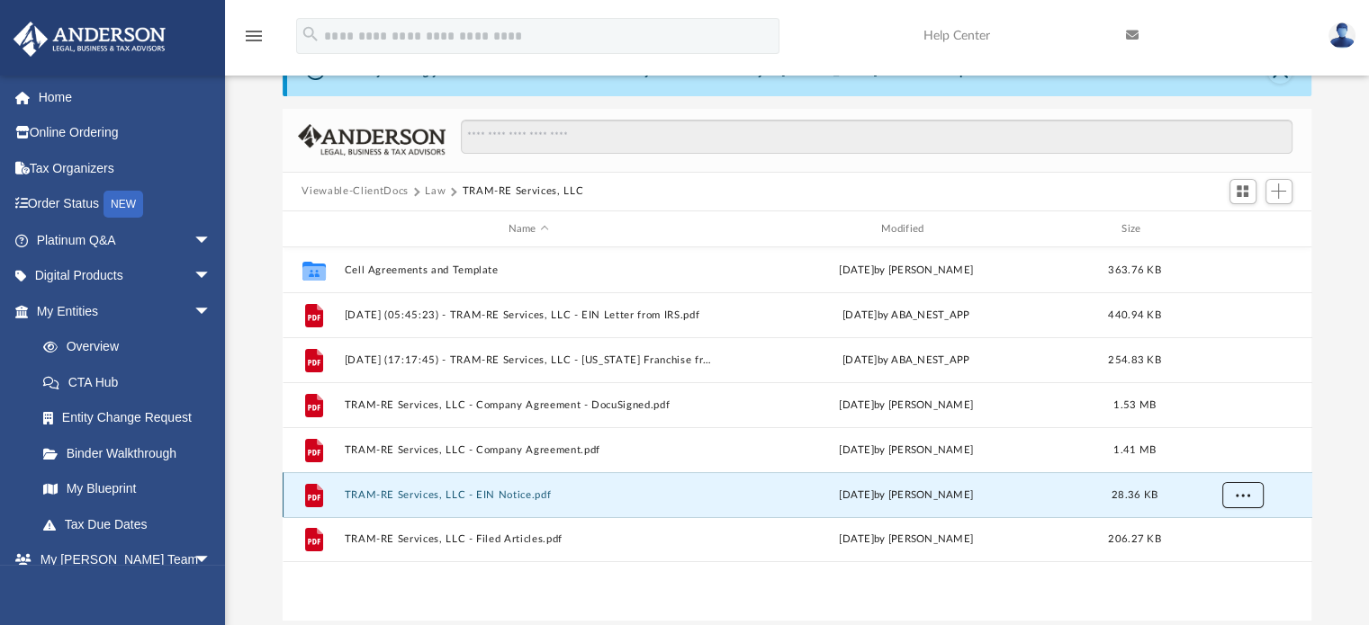
click at [1244, 496] on span "More options" at bounding box center [1242, 495] width 14 height 10
click at [1224, 526] on li "Preview" at bounding box center [1226, 531] width 52 height 19
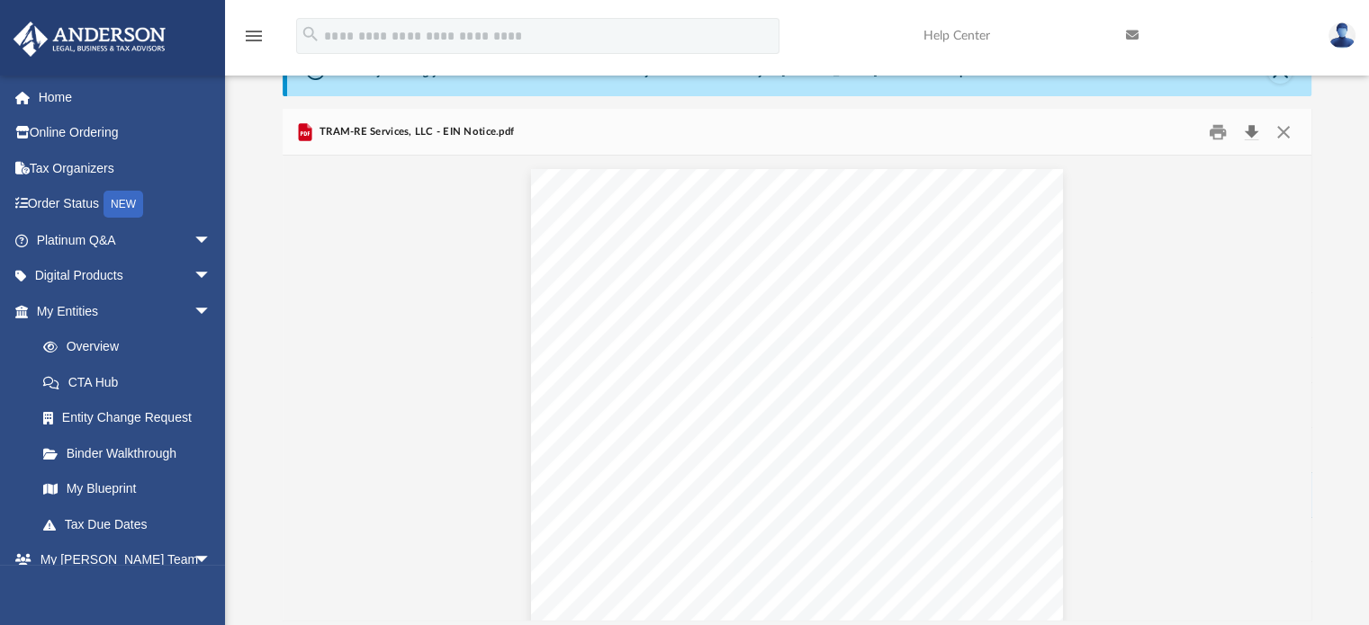
click at [1253, 124] on button "Download" at bounding box center [1252, 132] width 32 height 28
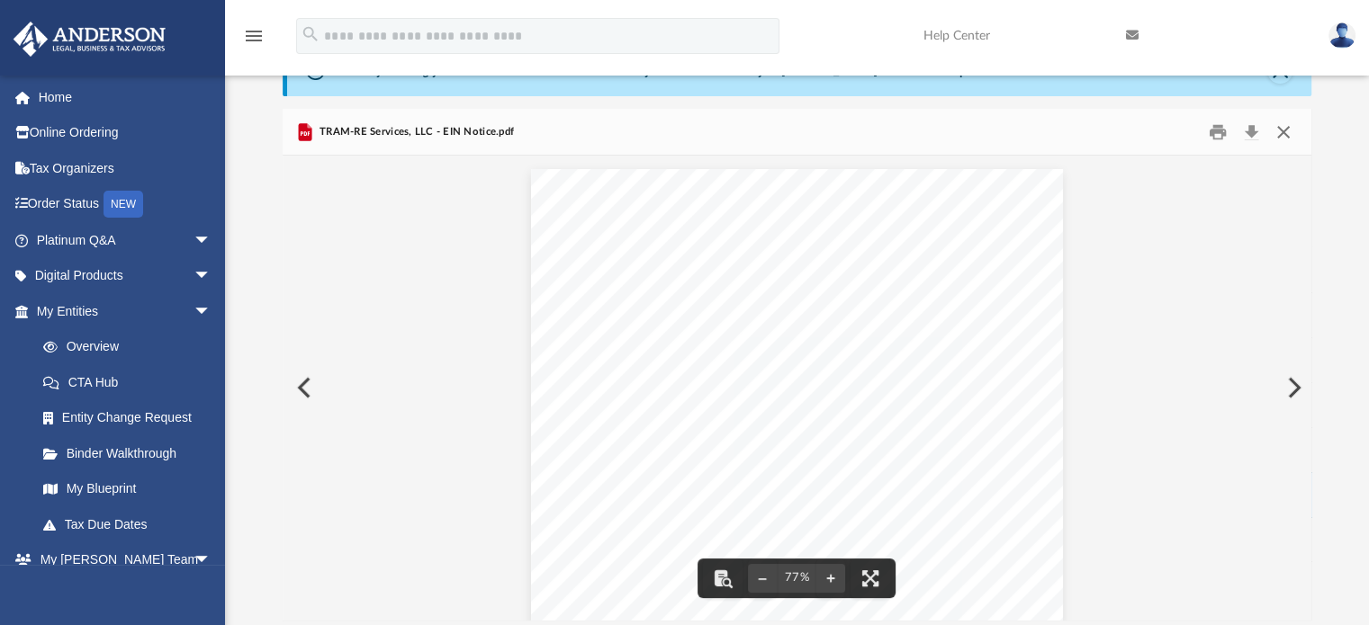
click at [1285, 126] on button "Close" at bounding box center [1283, 132] width 32 height 28
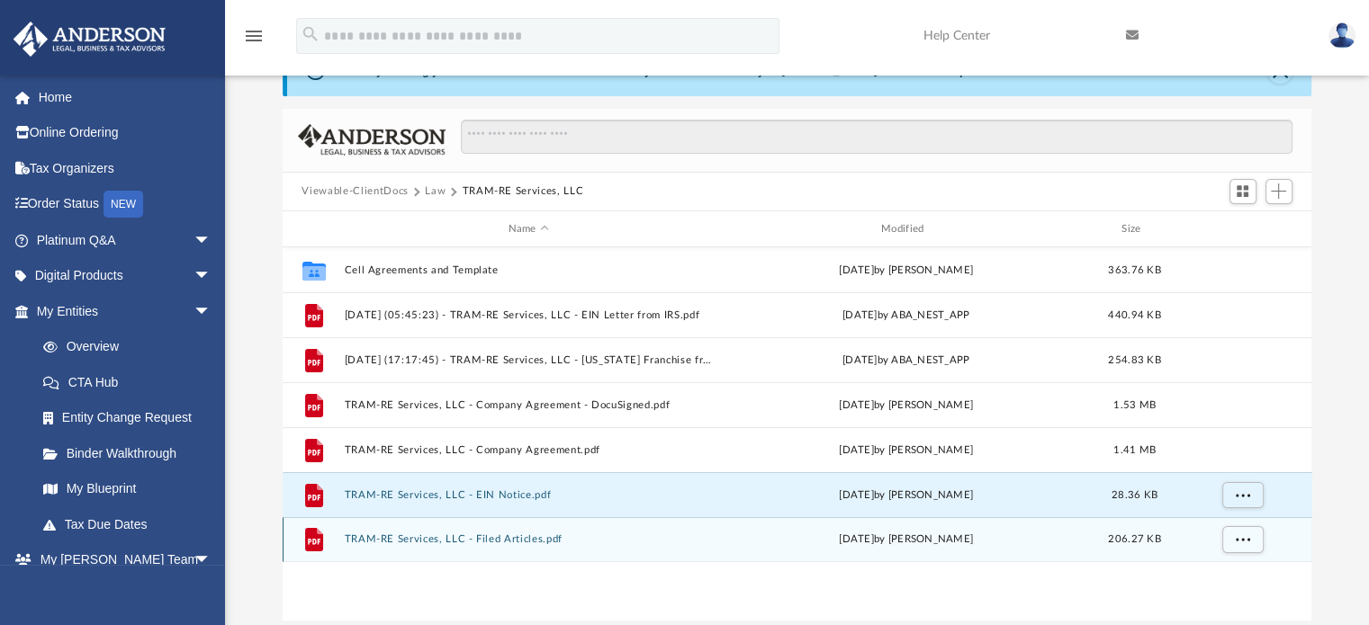
click at [523, 544] on button "TRAM-RE Services, LLC - Filed Articles.pdf" at bounding box center [528, 541] width 369 height 12
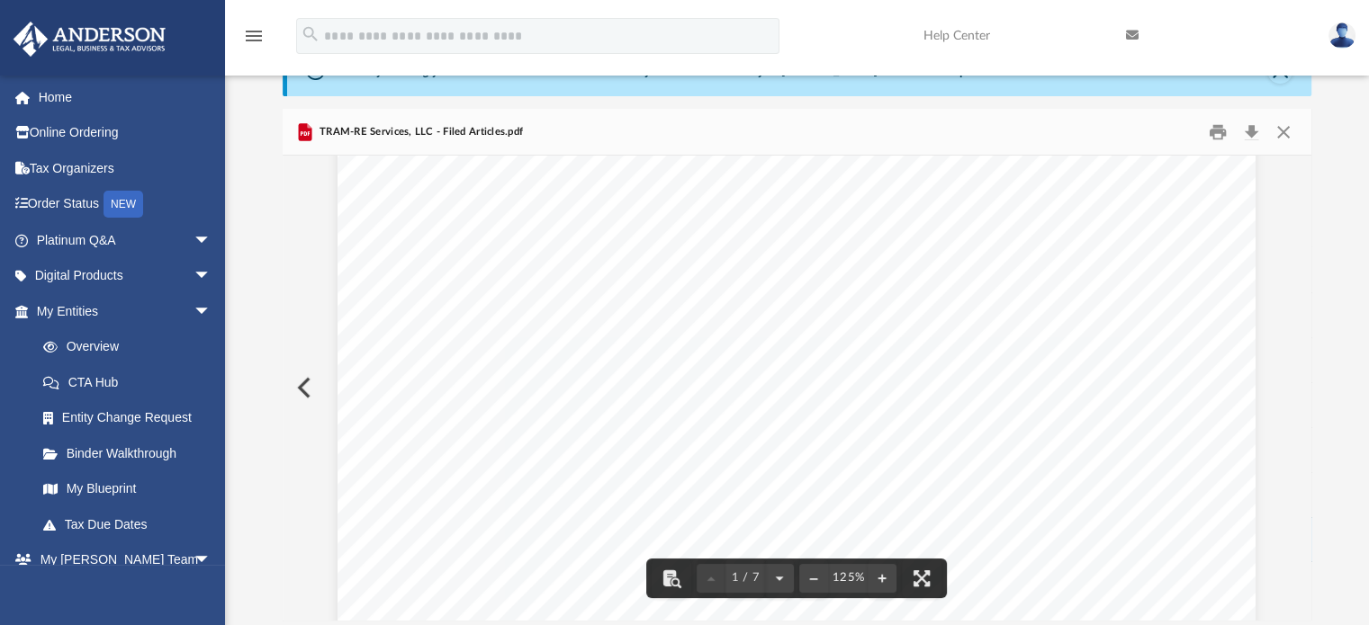
scroll to position [0, 0]
click at [1251, 132] on button "Download" at bounding box center [1252, 132] width 32 height 28
click at [1288, 126] on button "Close" at bounding box center [1283, 132] width 32 height 28
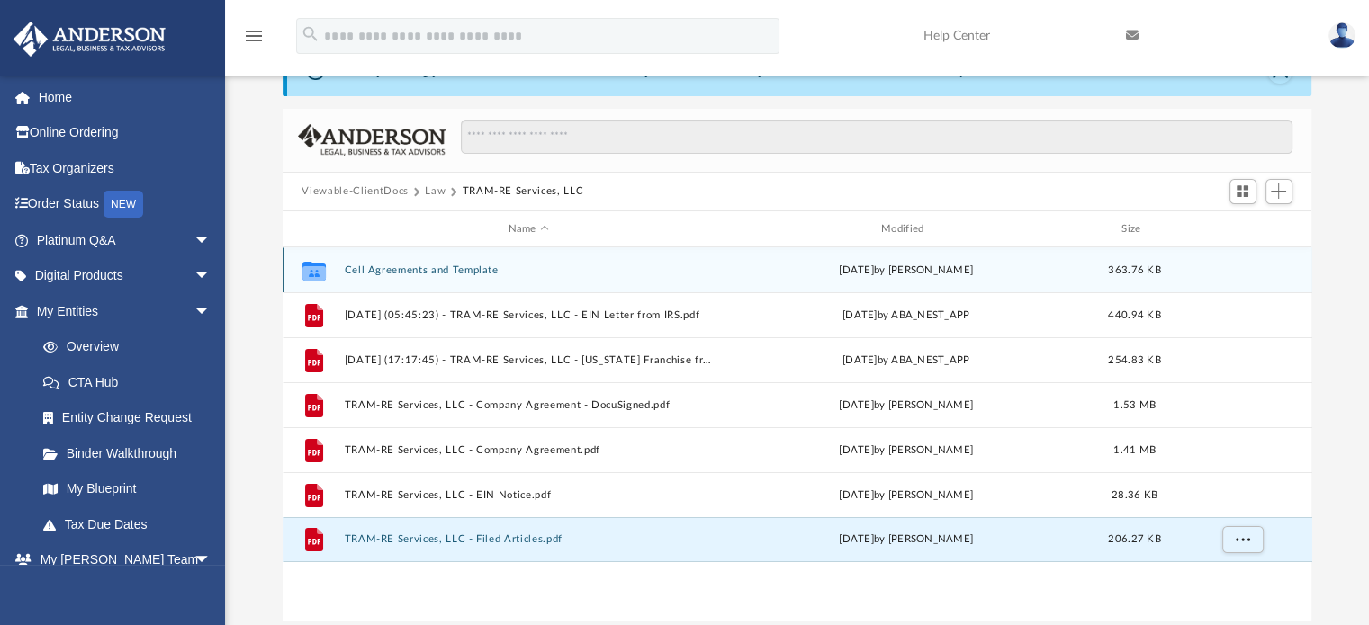
click at [933, 272] on div "Wed Aug 13 2025 by Jasmine Grayson" at bounding box center [905, 271] width 369 height 16
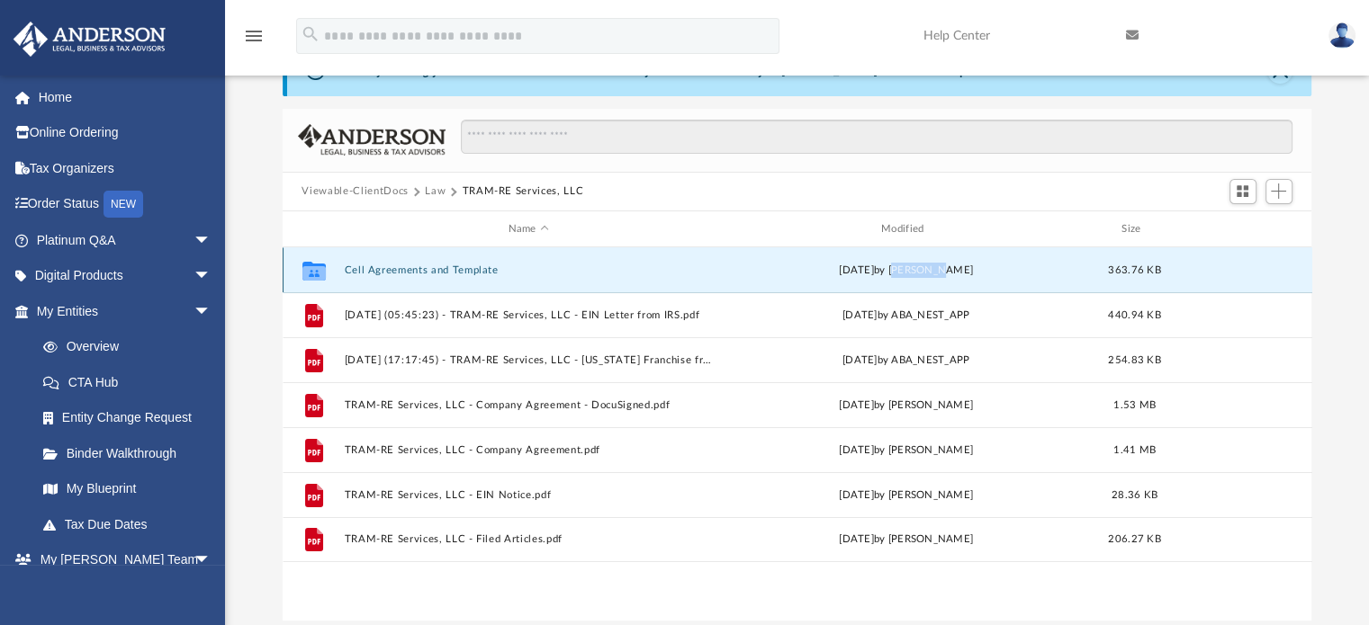
click at [933, 272] on div "Wed Aug 13 2025 by Jasmine Grayson" at bounding box center [905, 271] width 369 height 16
click at [374, 273] on button "Cell Agreements and Template" at bounding box center [528, 271] width 369 height 12
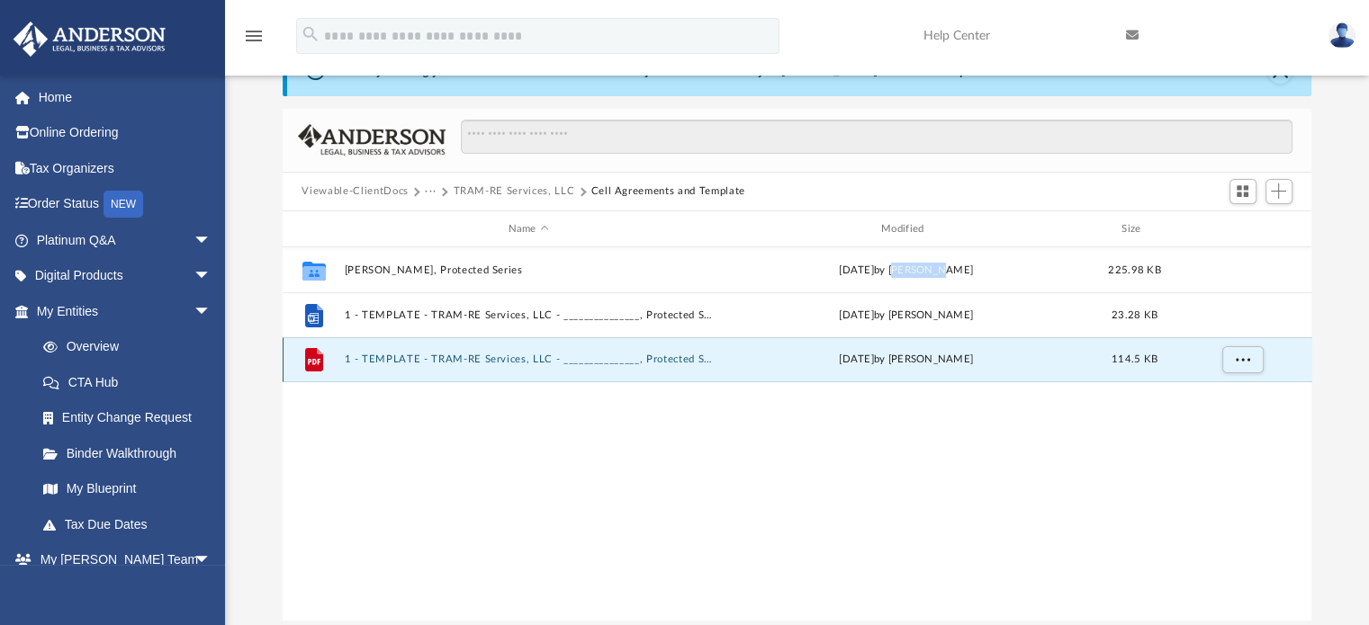
click at [368, 360] on button "1 - TEMPLATE - TRAM-RE Services, LLC - _______________, Protected Series.pdf" at bounding box center [528, 361] width 369 height 12
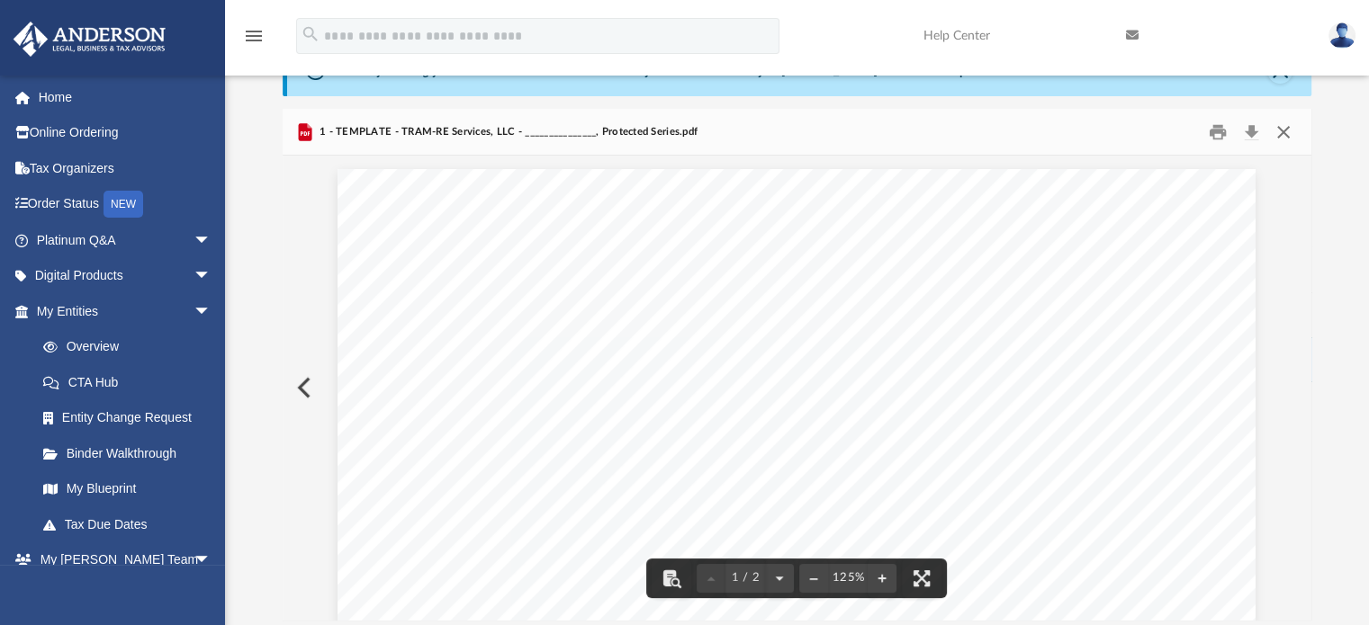
click at [1283, 119] on button "Close" at bounding box center [1283, 132] width 32 height 28
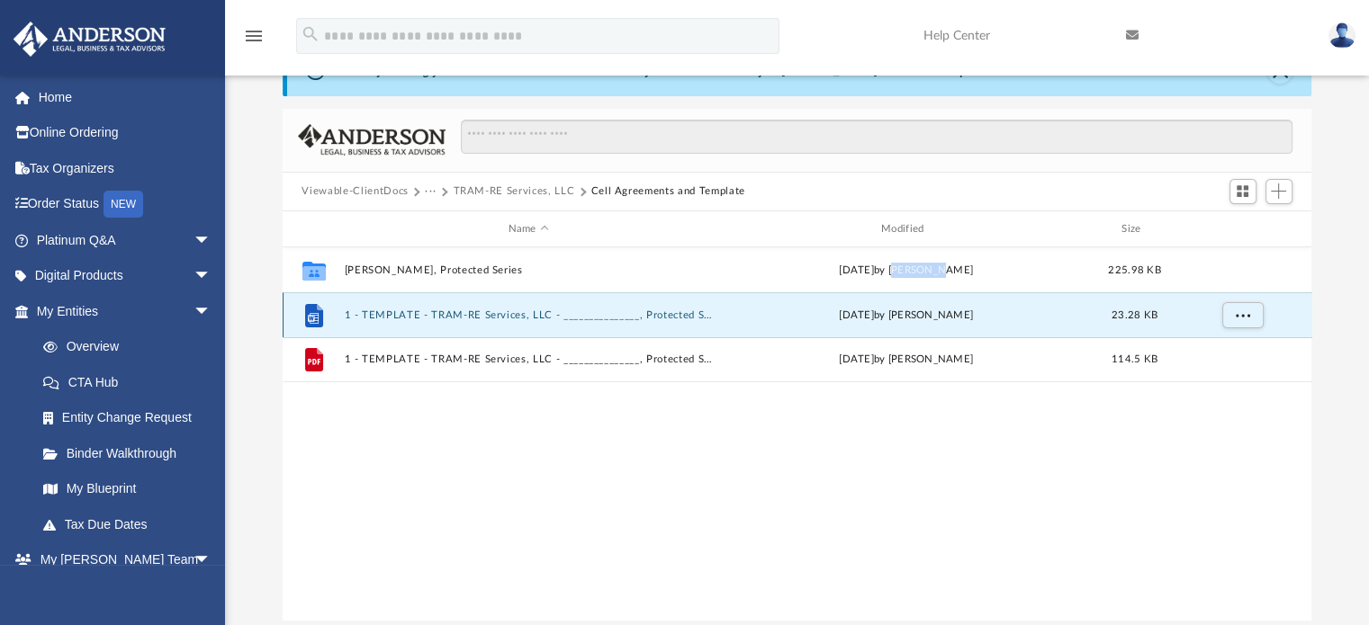
click at [454, 310] on button "1 - TEMPLATE - TRAM-RE Services, LLC - _______________, Protected Series.docx" at bounding box center [528, 316] width 369 height 12
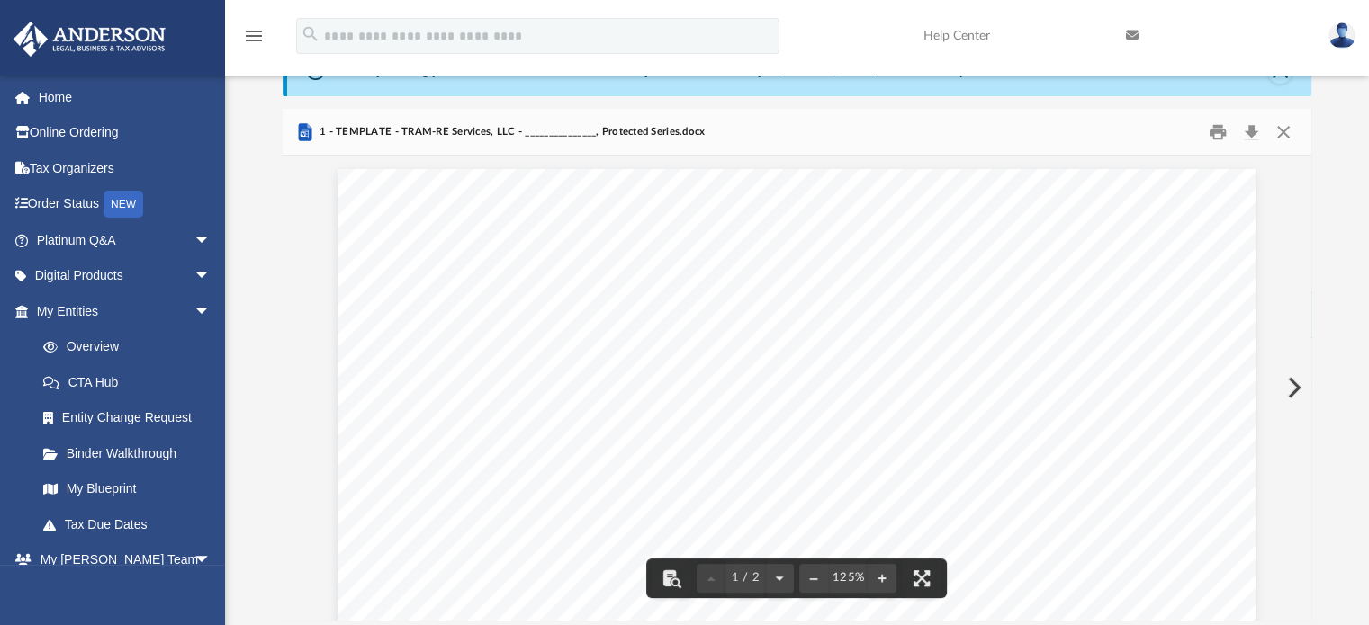
click at [836, 337] on span "_______________" at bounding box center [837, 330] width 135 height 18
click at [1288, 137] on button "Close" at bounding box center [1283, 132] width 32 height 28
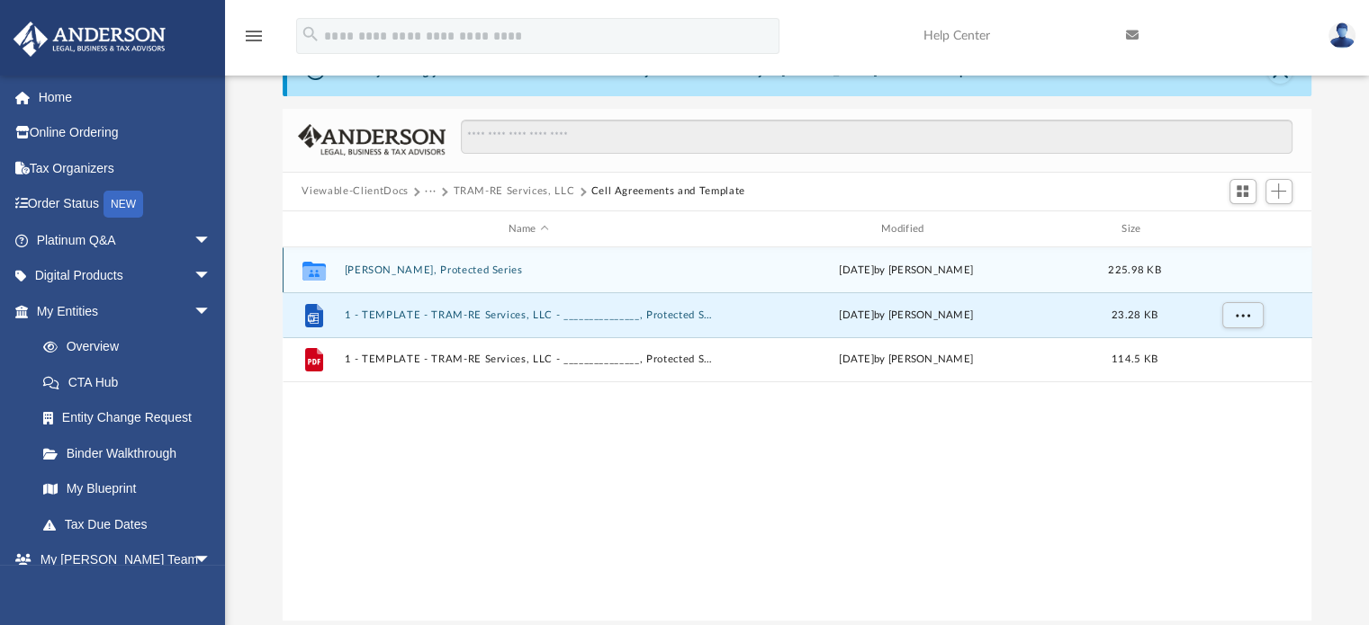
click at [1246, 262] on div "Collaborated Folder Brasher, Protected Series Wed Aug 13 2025 by Jasmine Grayso…" at bounding box center [797, 269] width 1029 height 45
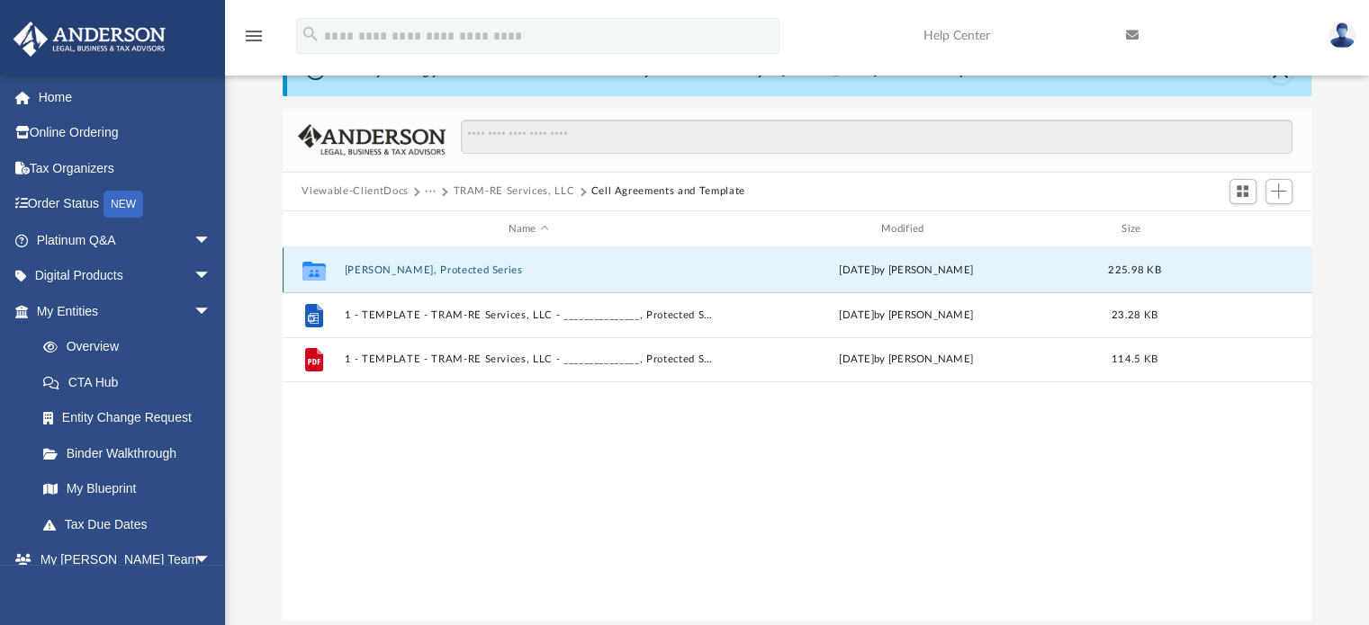
click at [371, 270] on button "Brasher, Protected Series" at bounding box center [528, 271] width 369 height 12
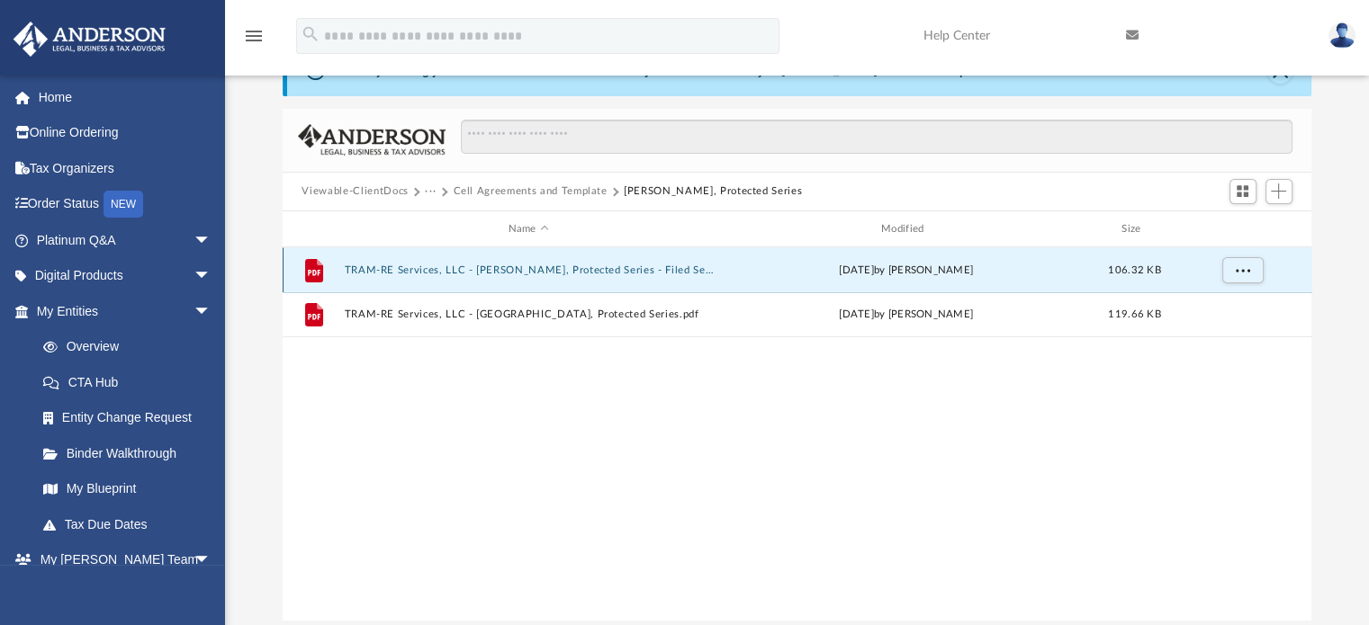
click at [371, 270] on button "TRAM-RE Services, LLC - Brasher, Protected Series - Filed Series Cell.pdf" at bounding box center [528, 271] width 369 height 12
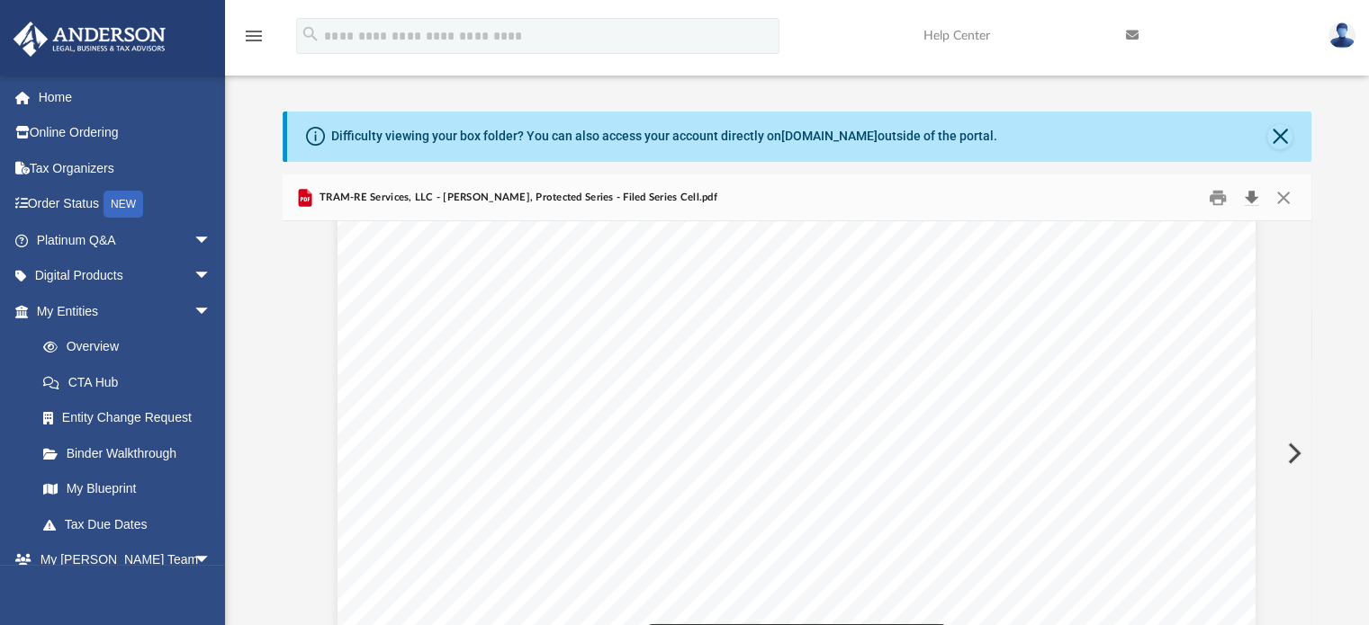
click at [1248, 188] on button "Download" at bounding box center [1252, 198] width 32 height 28
click at [590, 463] on div "Page 4" at bounding box center [796, 78] width 918 height 1188
click at [1292, 191] on button "Close" at bounding box center [1283, 198] width 32 height 28
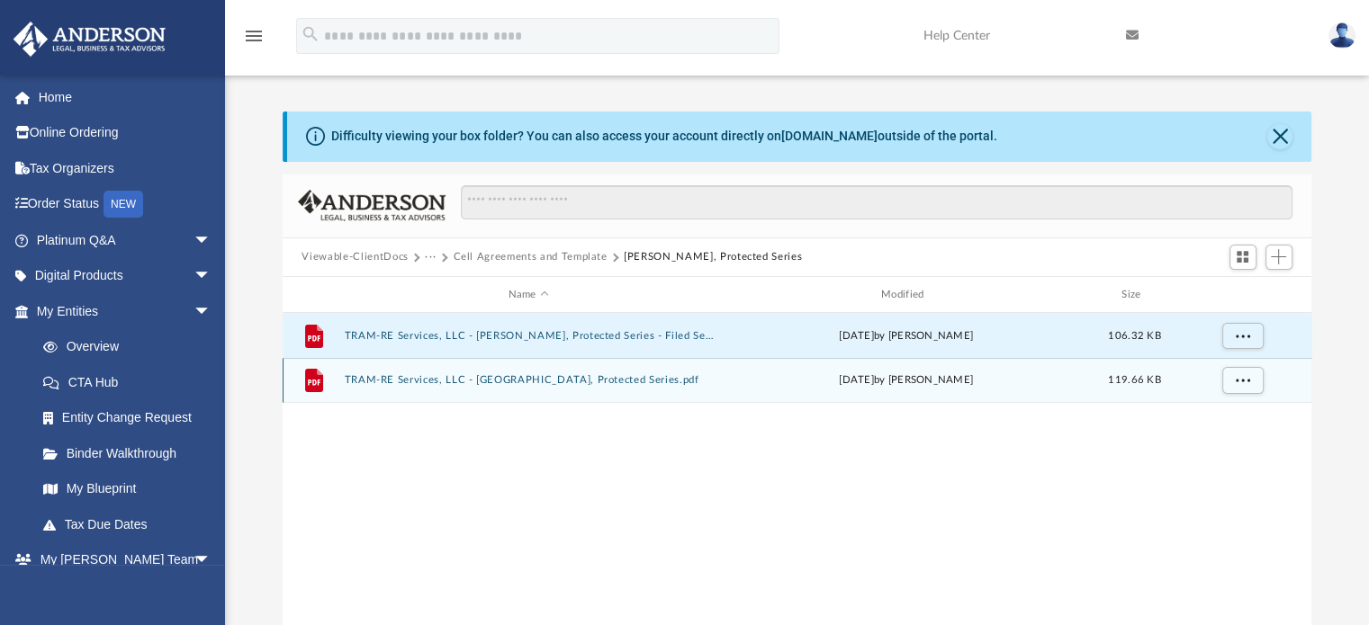
click at [368, 375] on button "TRAM-RE Services, LLC - Brasher, Protected Series.pdf" at bounding box center [528, 381] width 369 height 12
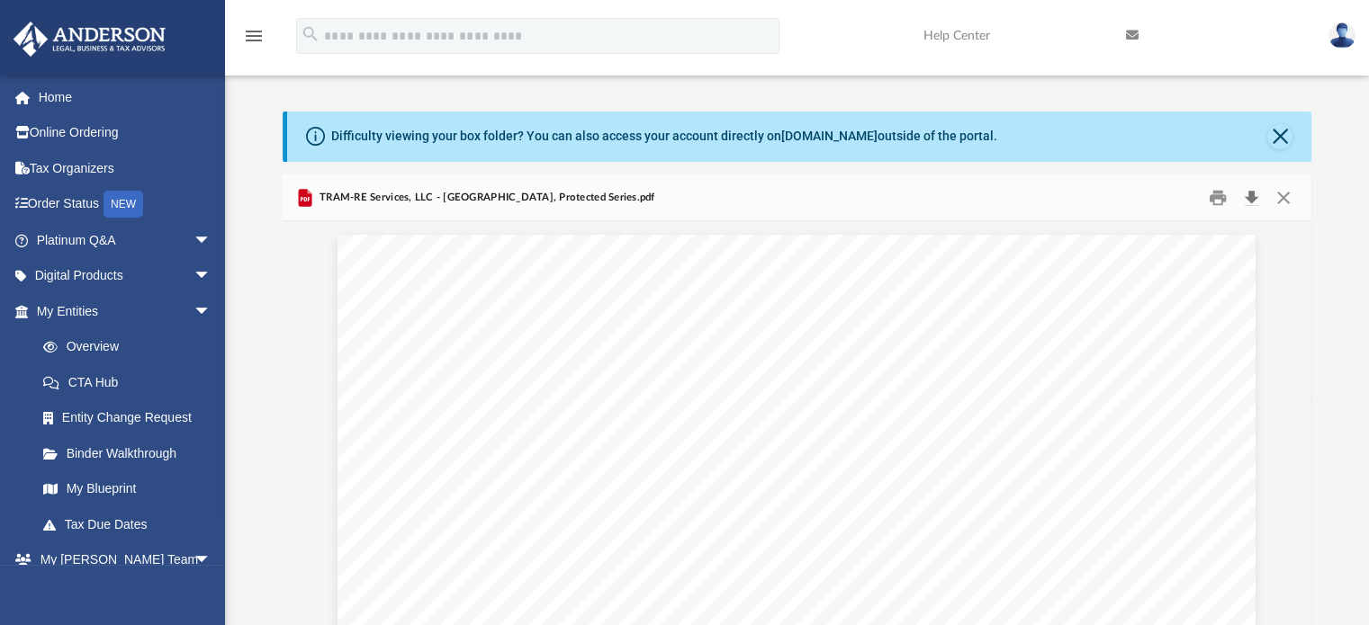
click at [1249, 193] on button "Download" at bounding box center [1252, 198] width 32 height 28
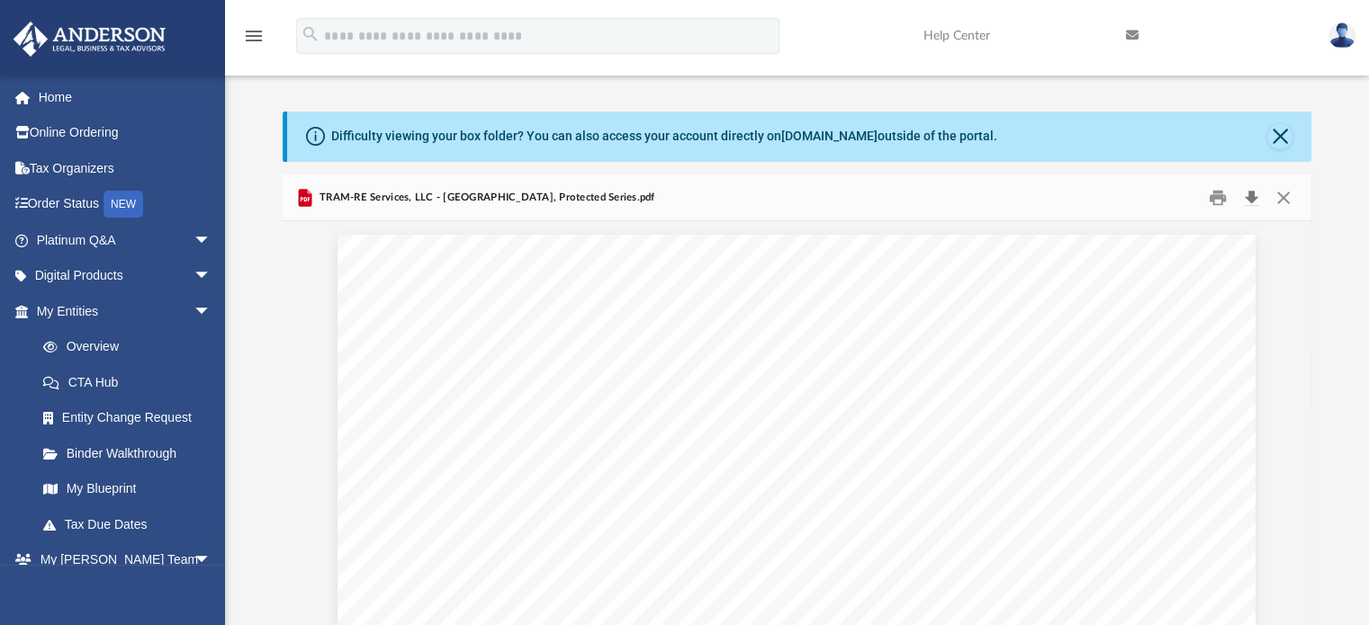
click at [1249, 193] on button "Download" at bounding box center [1252, 198] width 32 height 28
click at [1284, 193] on button "Close" at bounding box center [1283, 198] width 32 height 28
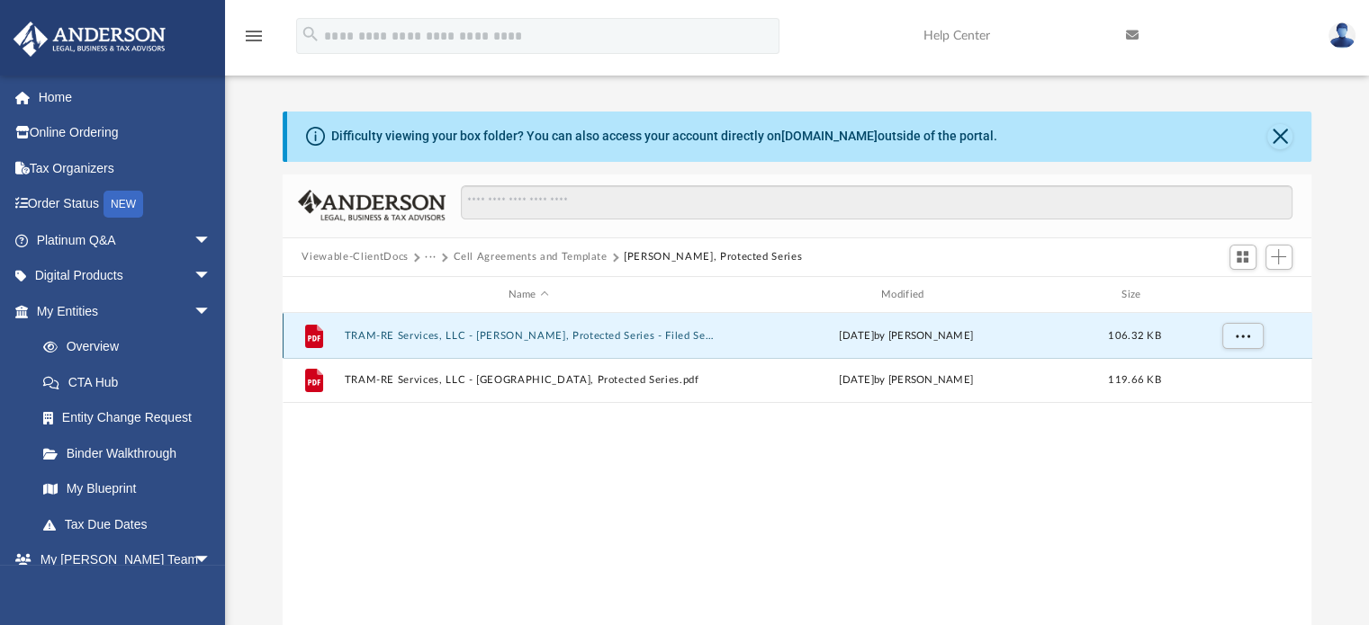
click at [391, 333] on button "TRAM-RE Services, LLC - Brasher, Protected Series - Filed Series Cell.pdf" at bounding box center [528, 336] width 369 height 12
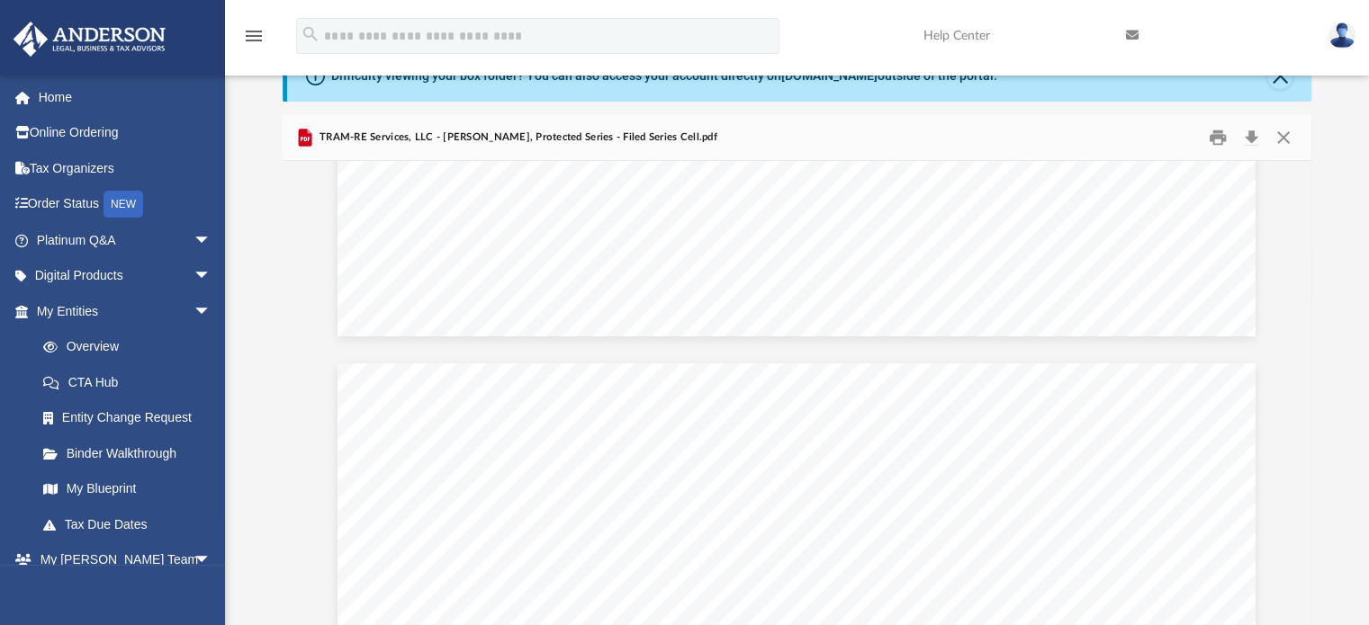
scroll to position [896, 0]
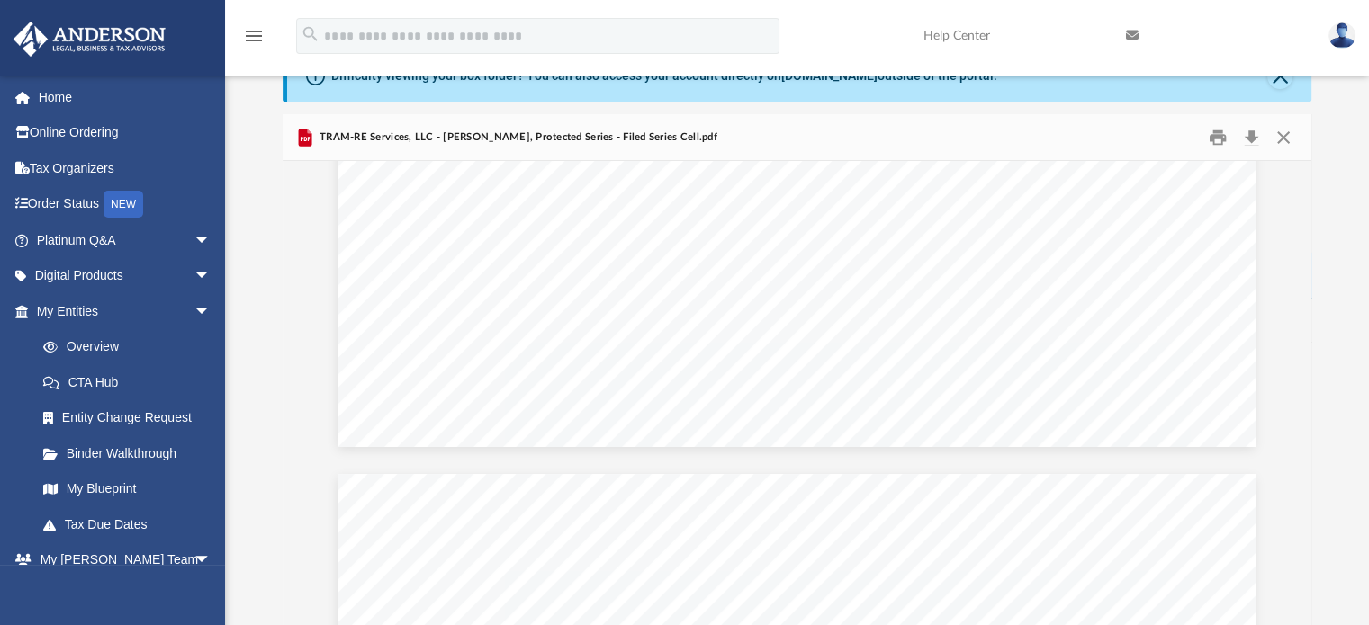
drag, startPoint x: 1308, startPoint y: 521, endPoint x: 1265, endPoint y: 162, distance: 361.5
click at [1265, 162] on body "X Get a chance to win 6 months of Platinum for free just by filling out this su…" at bounding box center [684, 471] width 1369 height 1063
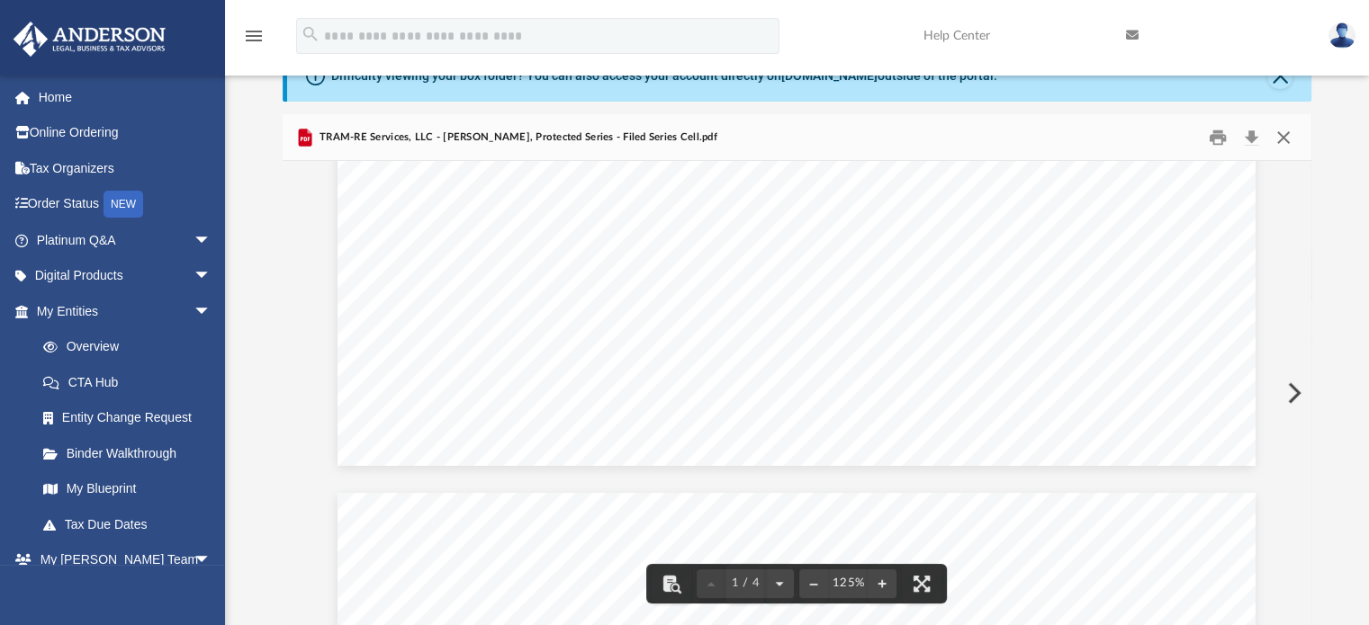
click at [1281, 132] on button "Close" at bounding box center [1283, 137] width 32 height 28
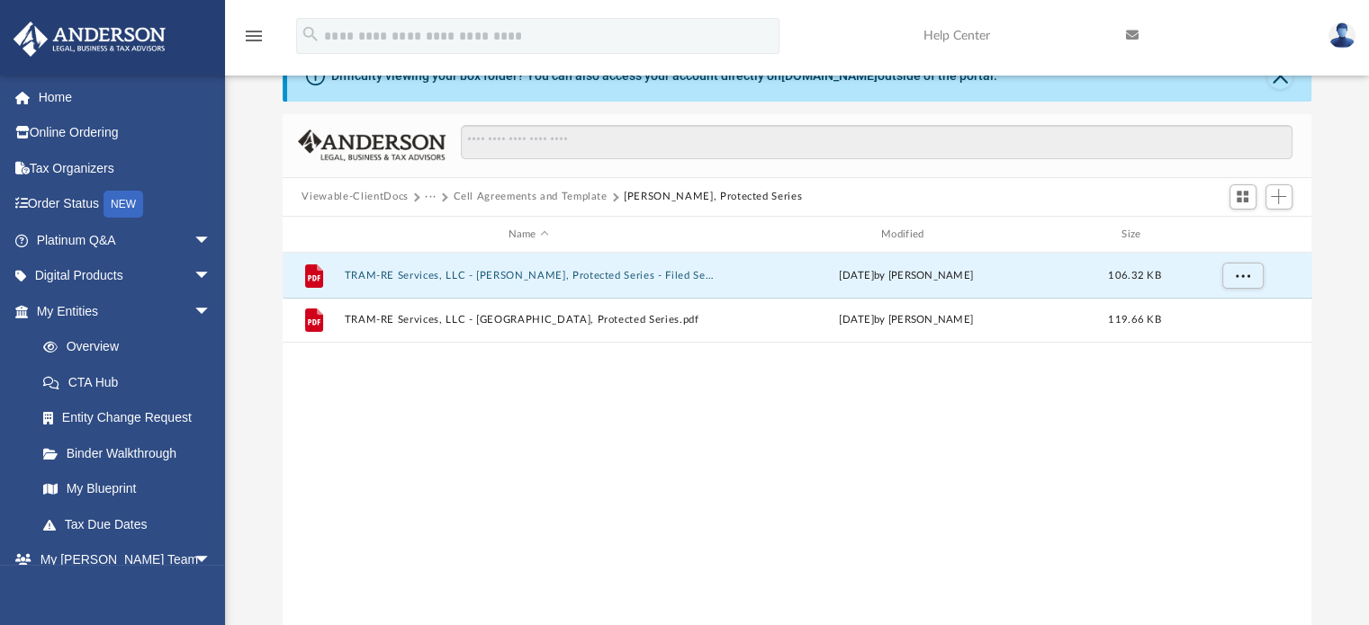
scroll to position [0, 0]
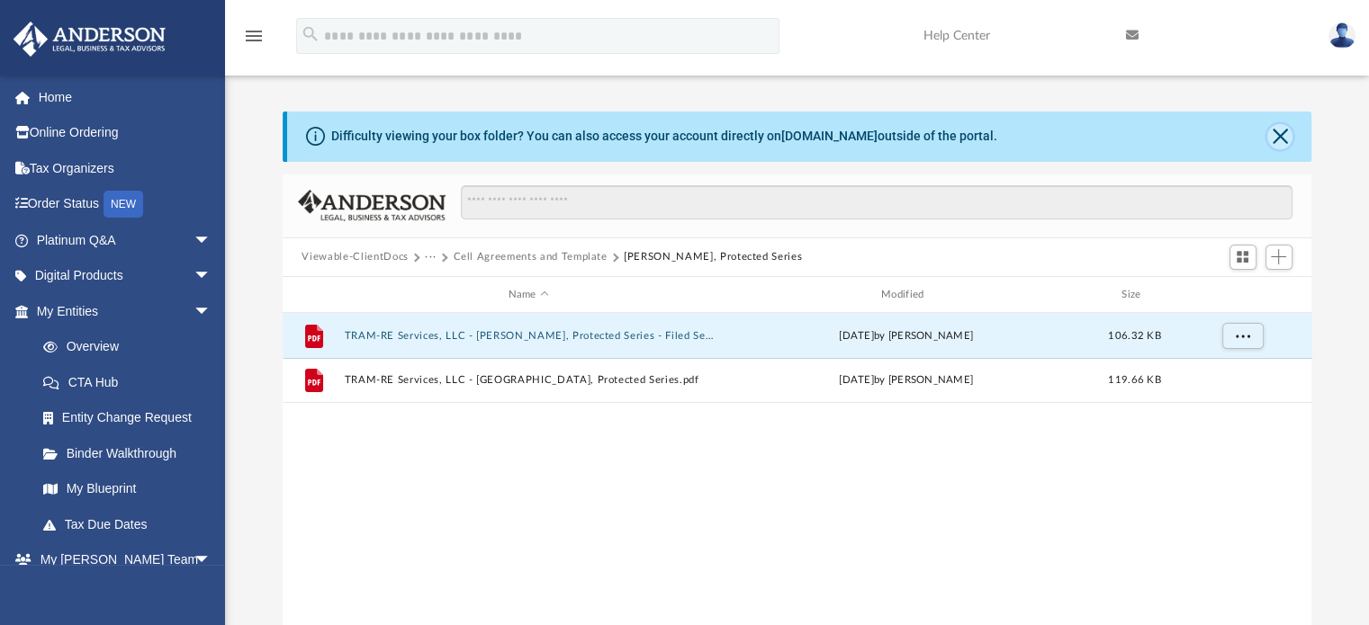
click at [1274, 141] on button "Close" at bounding box center [1279, 136] width 25 height 25
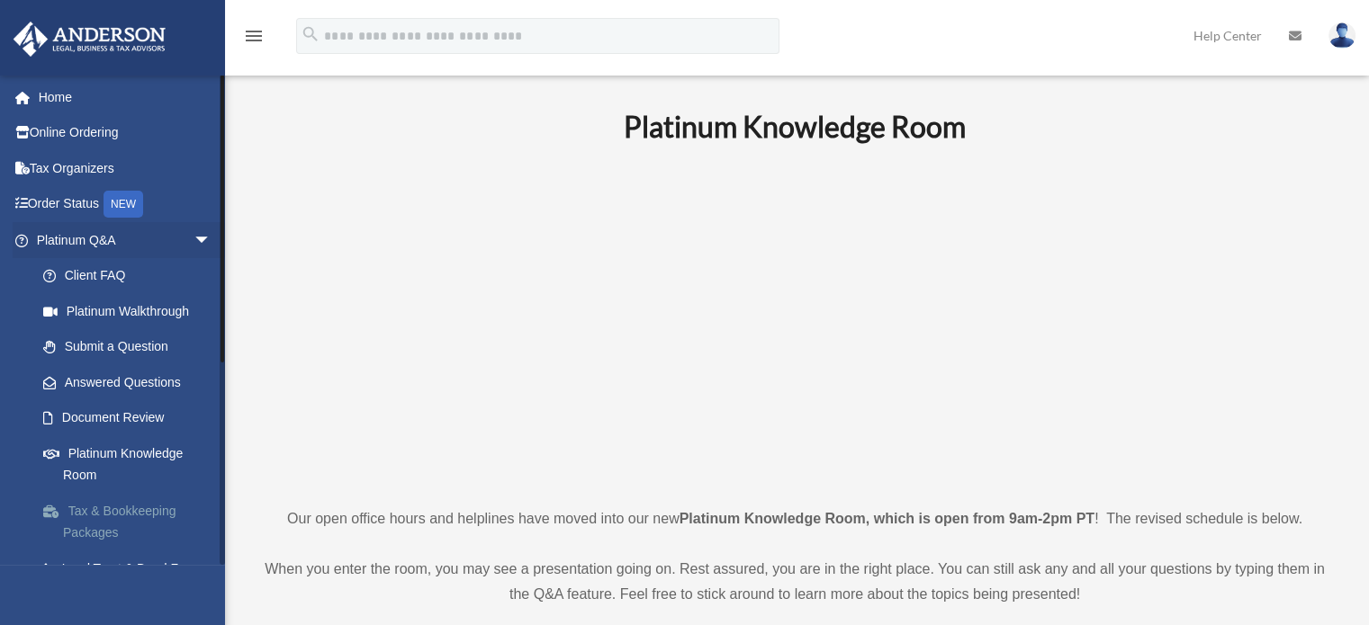
click at [180, 518] on link "Tax & Bookkeeping Packages" at bounding box center [131, 522] width 213 height 58
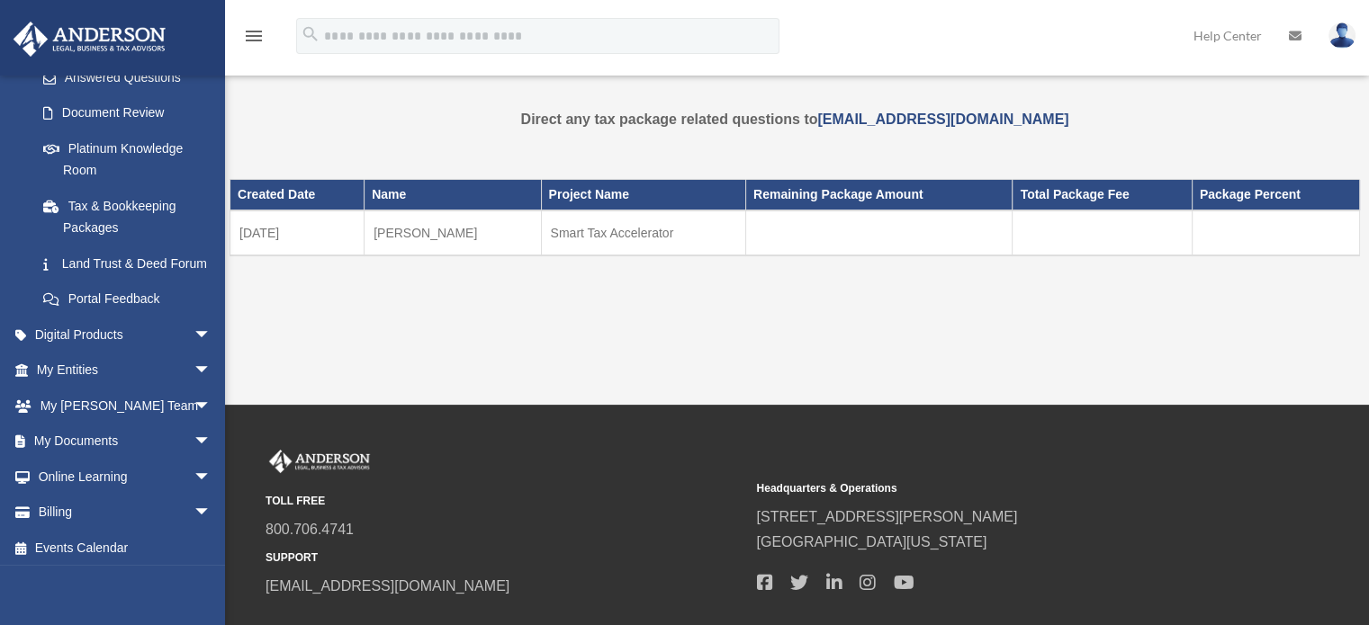
scroll to position [308, 0]
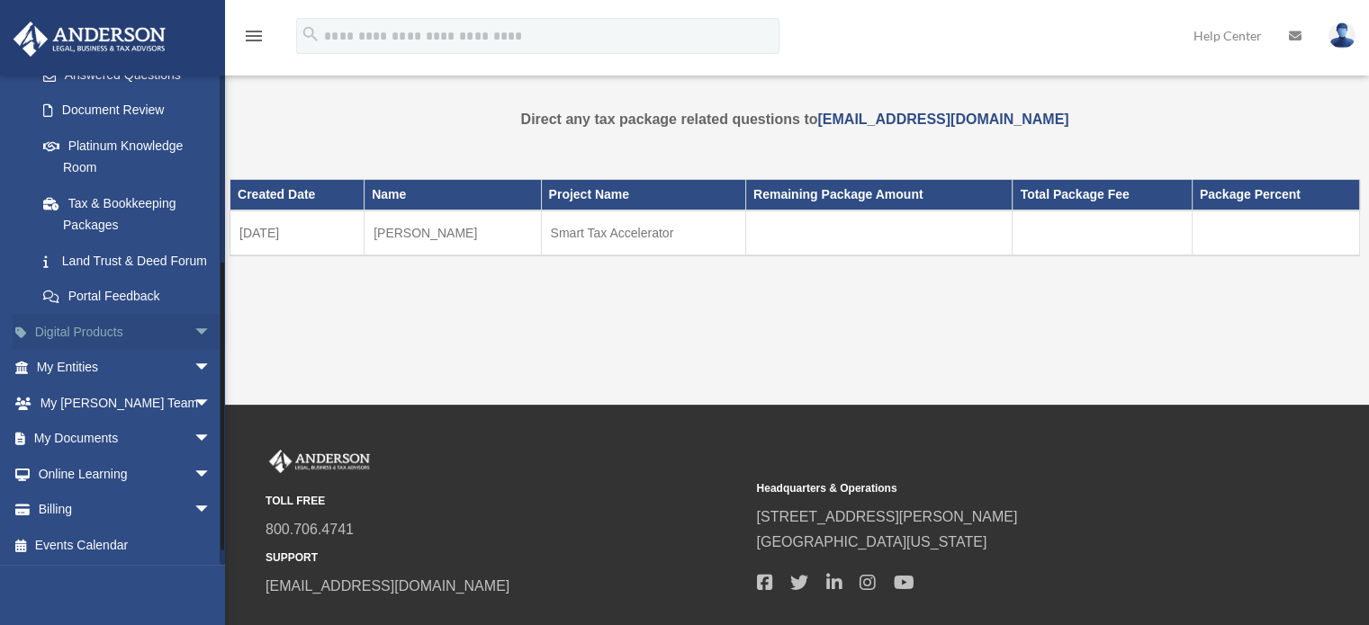
click at [193, 351] on span "arrow_drop_down" at bounding box center [211, 332] width 36 height 37
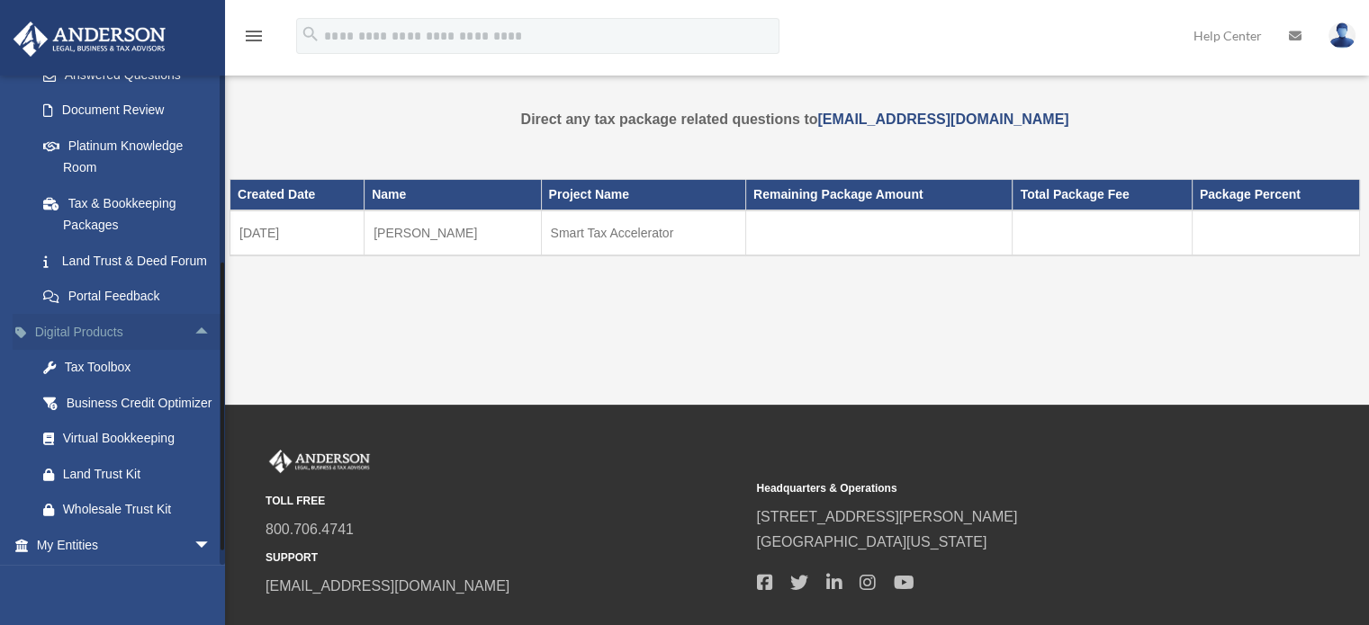
click at [195, 349] on span "arrow_drop_up" at bounding box center [211, 332] width 36 height 37
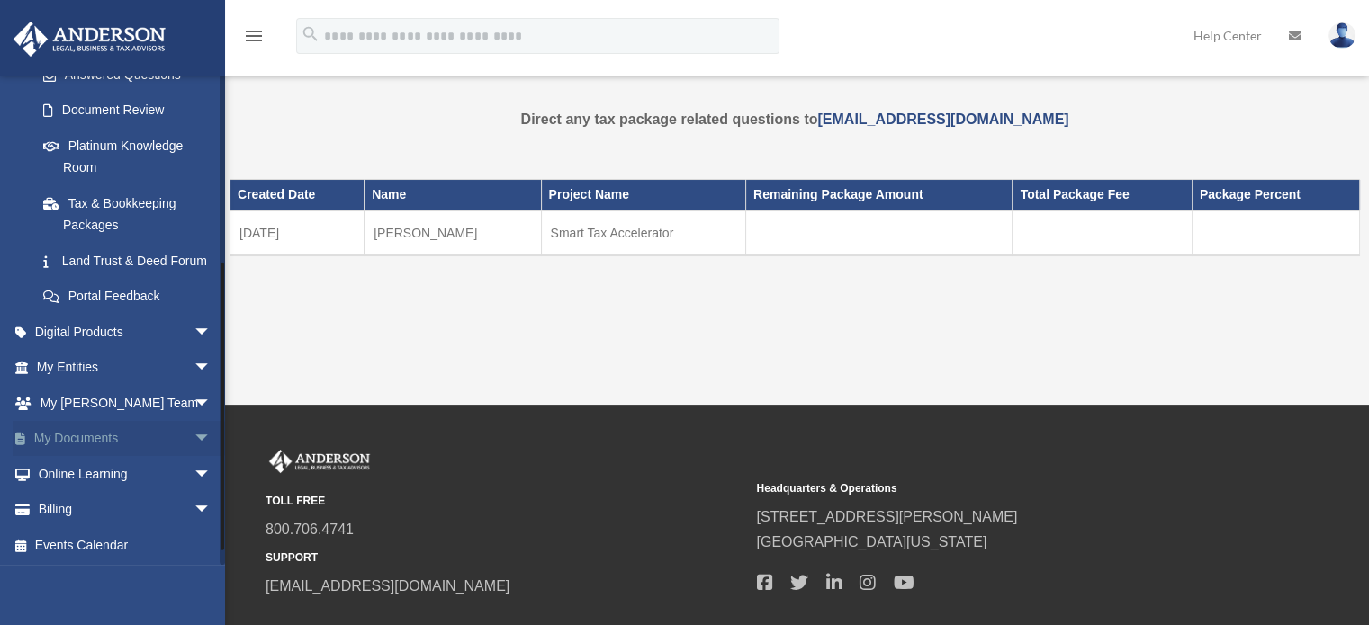
click at [193, 453] on span "arrow_drop_down" at bounding box center [211, 439] width 36 height 37
click at [91, 457] on link "My Documents arrow_drop_up" at bounding box center [126, 439] width 226 height 36
click at [79, 492] on link "Box" at bounding box center [131, 474] width 213 height 36
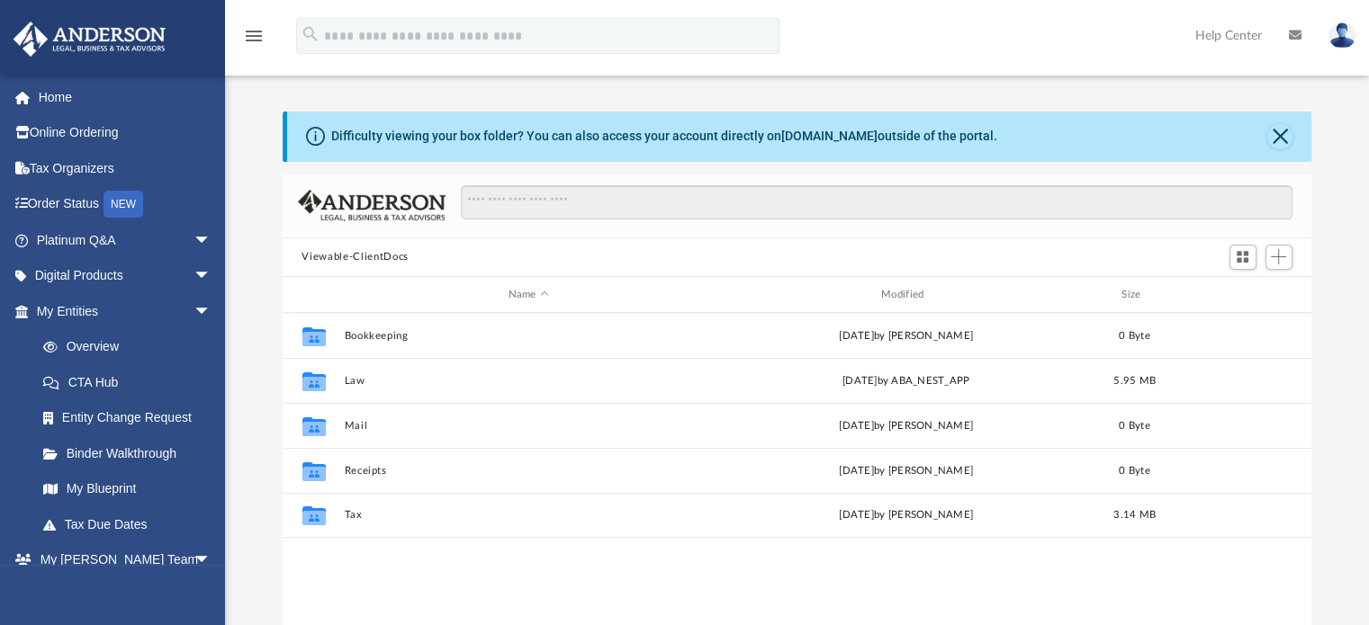
scroll to position [395, 1015]
click at [1065, 251] on div "Viewable-ClientDocs" at bounding box center [797, 258] width 1029 height 40
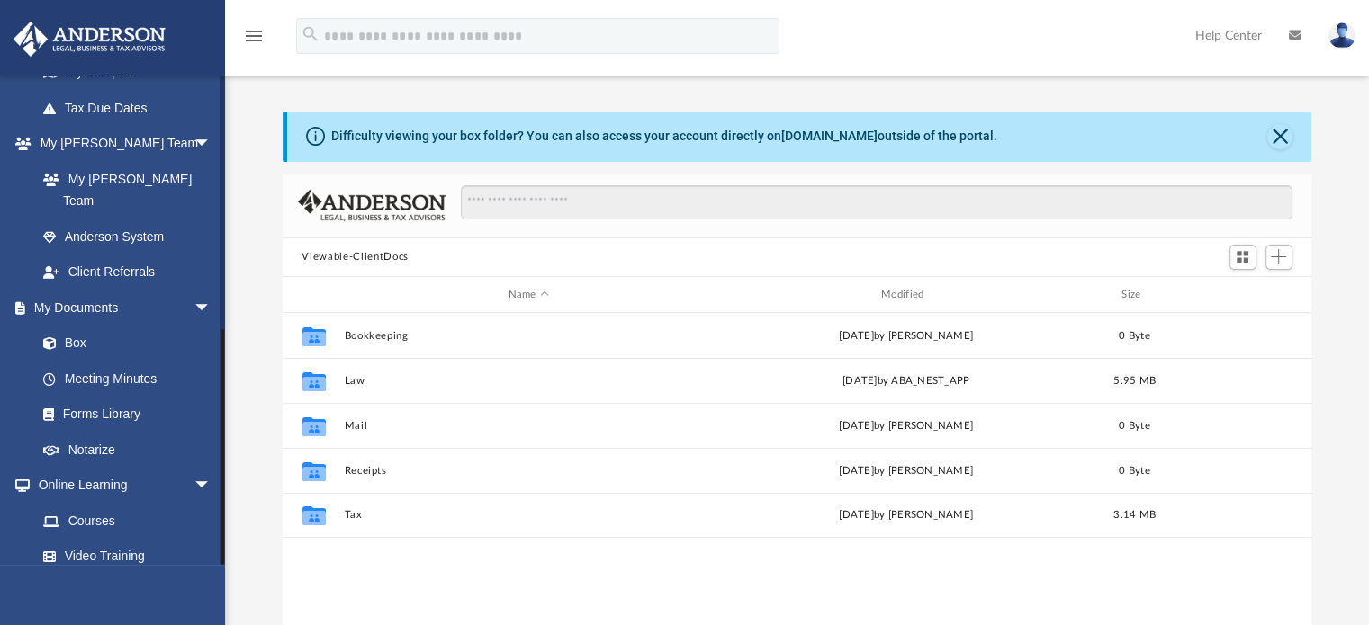
scroll to position [515, 0]
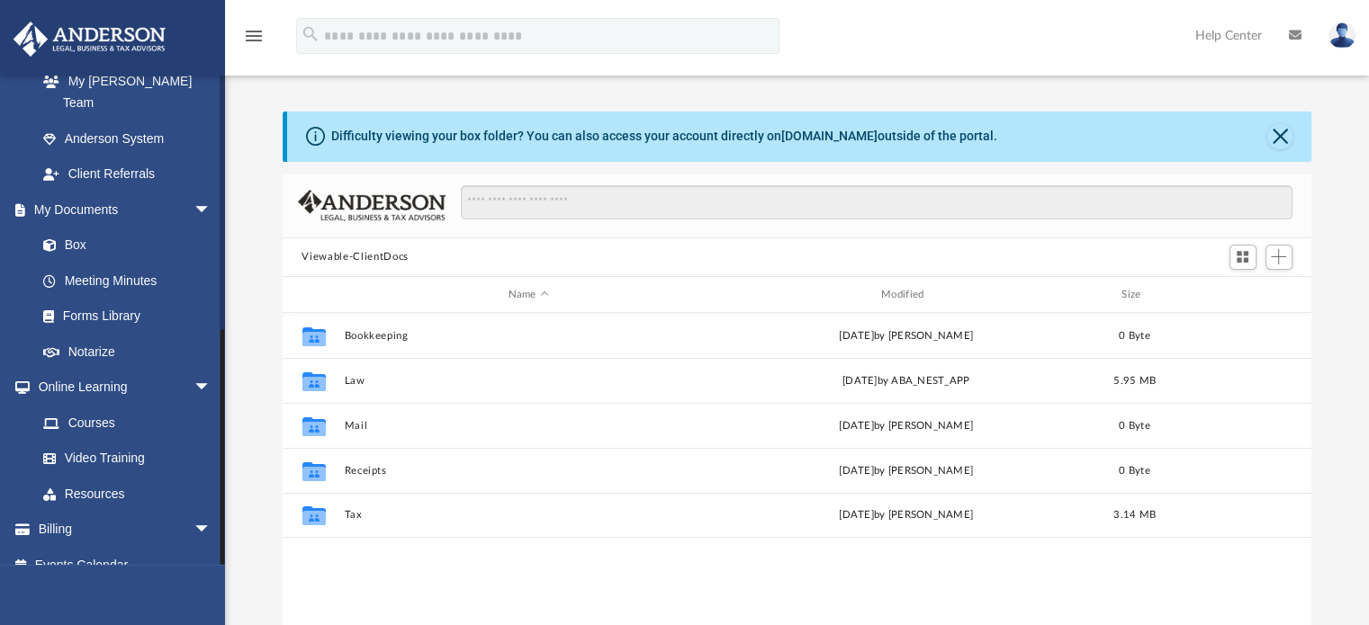
drag, startPoint x: 223, startPoint y: 399, endPoint x: 226, endPoint y: 634, distance: 235.8
click at [226, 625] on html "X Get a chance to win 6 months of Platinum for free just by filling out this su…" at bounding box center [684, 531] width 1369 height 1063
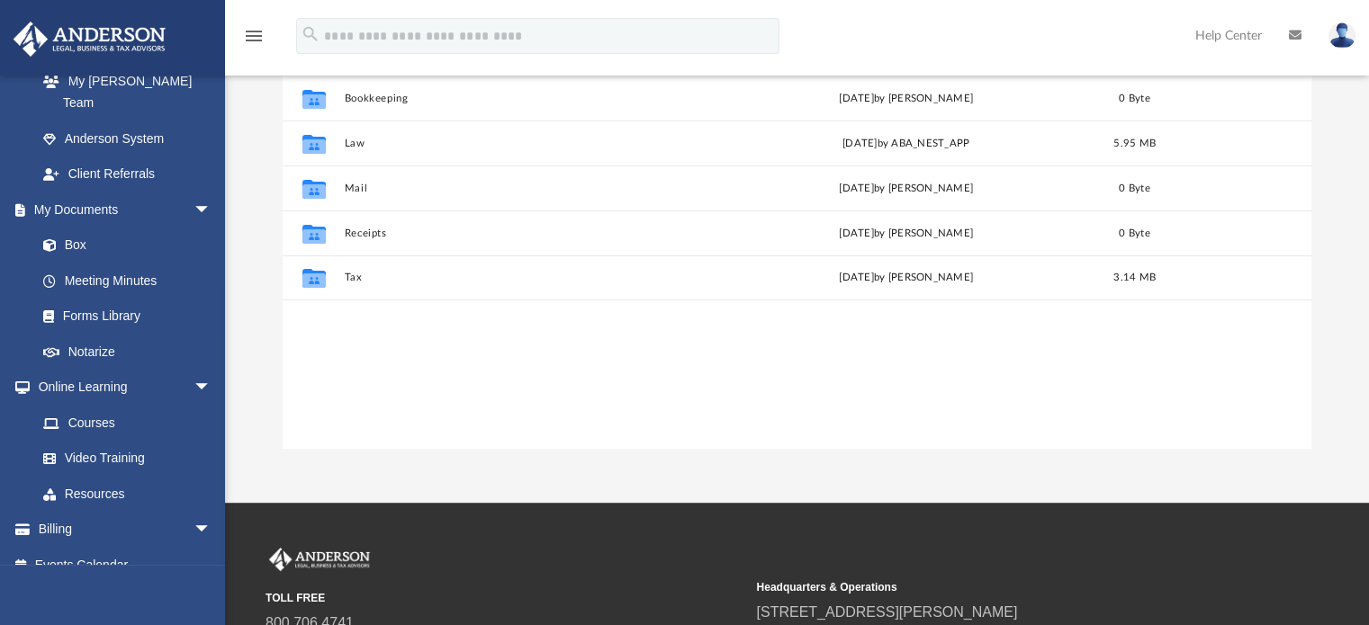
scroll to position [244, 0]
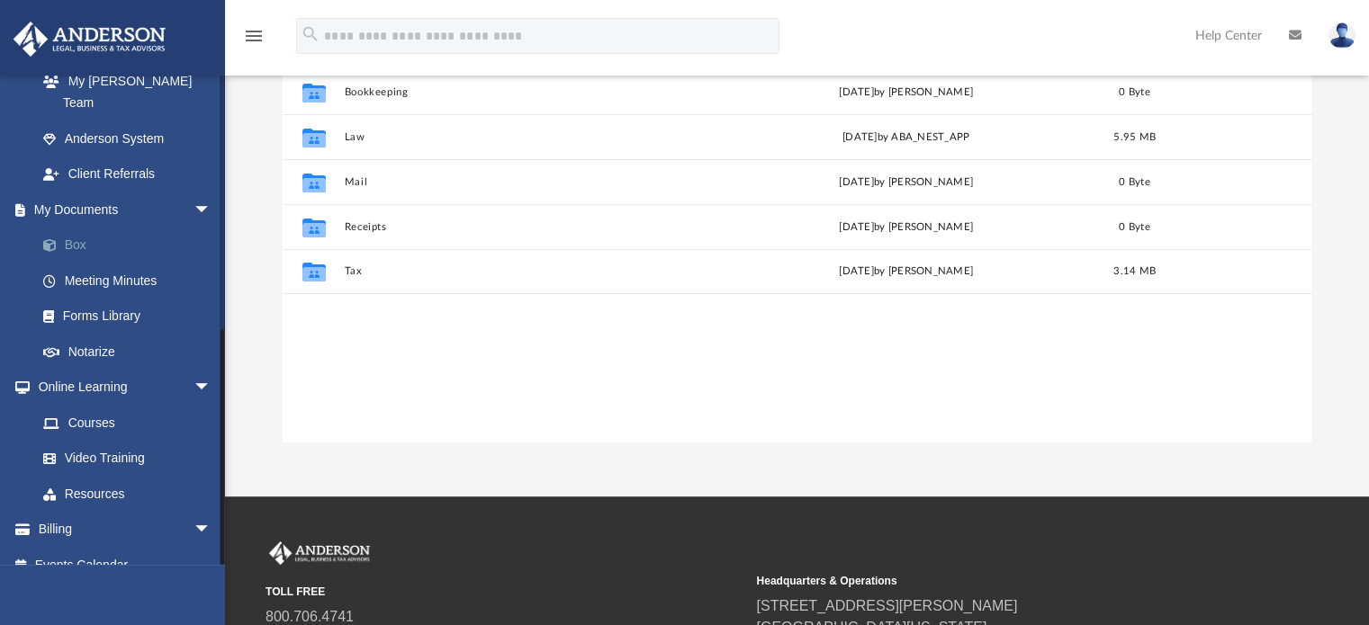
click at [69, 228] on link "Box" at bounding box center [131, 246] width 213 height 36
